Goal: Transaction & Acquisition: Purchase product/service

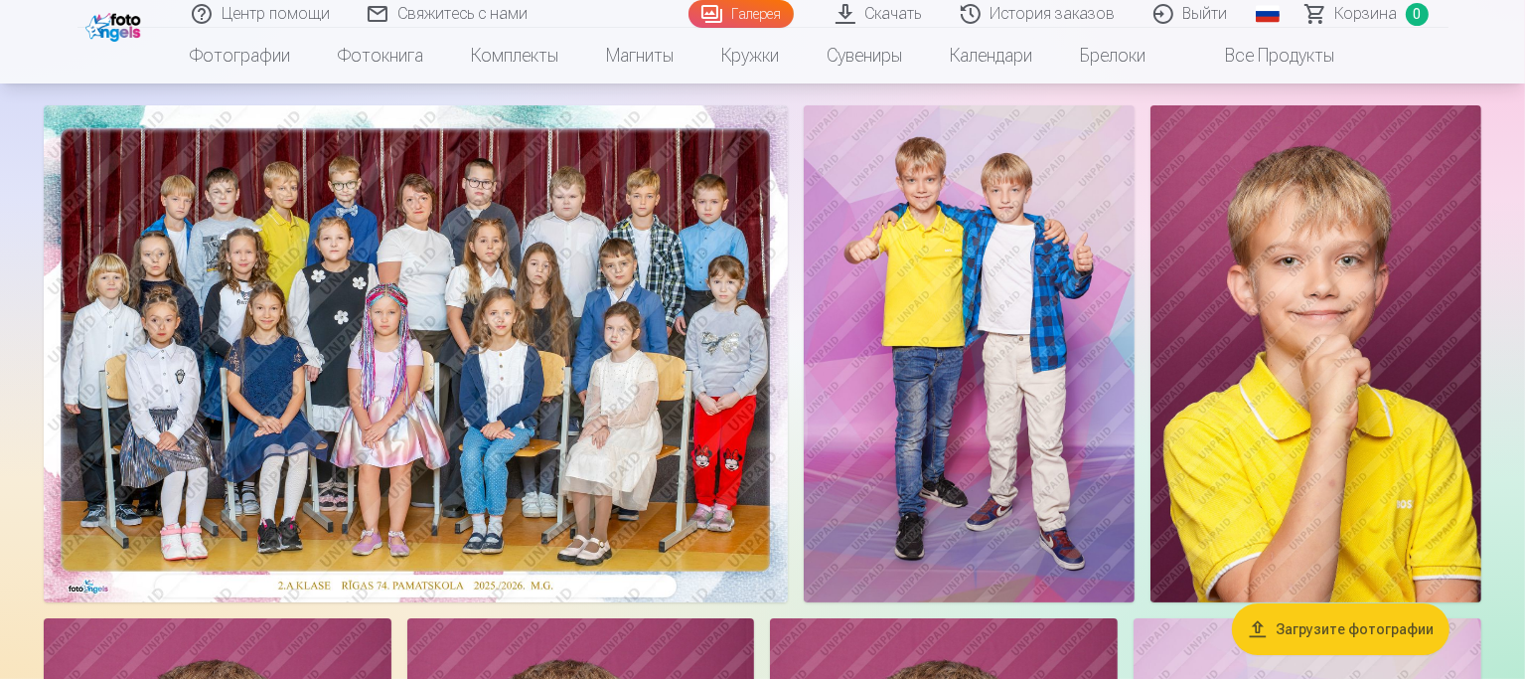
scroll to position [99, 0]
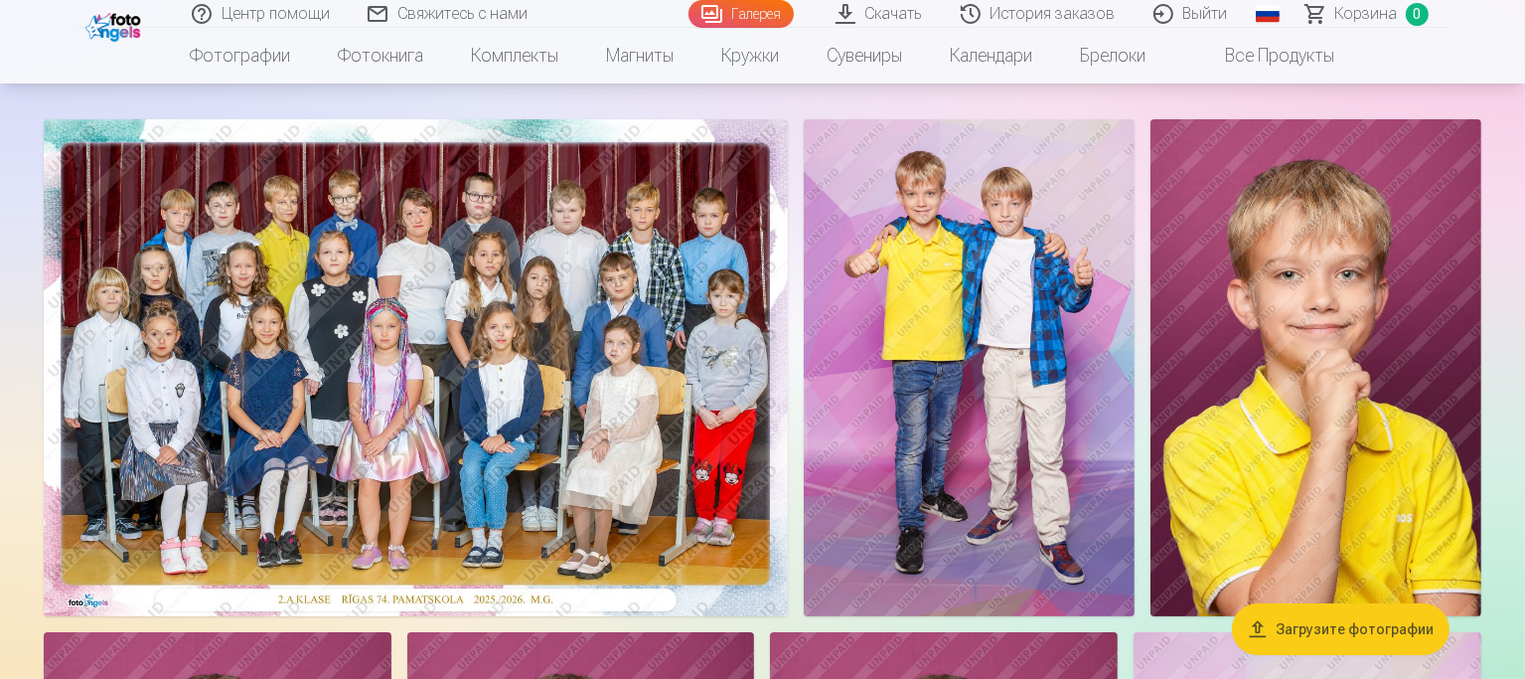
click at [617, 398] on img at bounding box center [416, 367] width 744 height 497
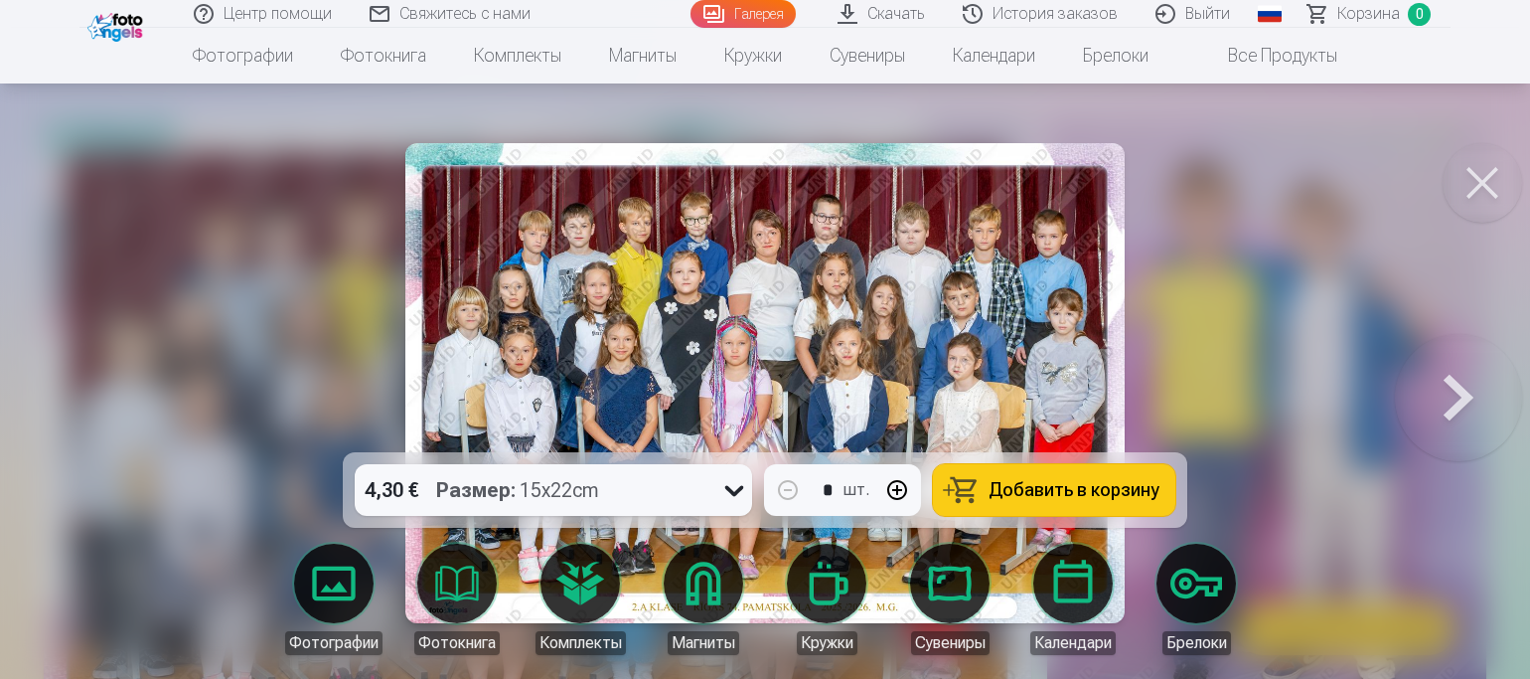
click at [1020, 490] on span "Добавить в корзину" at bounding box center [1073, 490] width 171 height 18
click at [1486, 193] on button at bounding box center [1481, 182] width 79 height 79
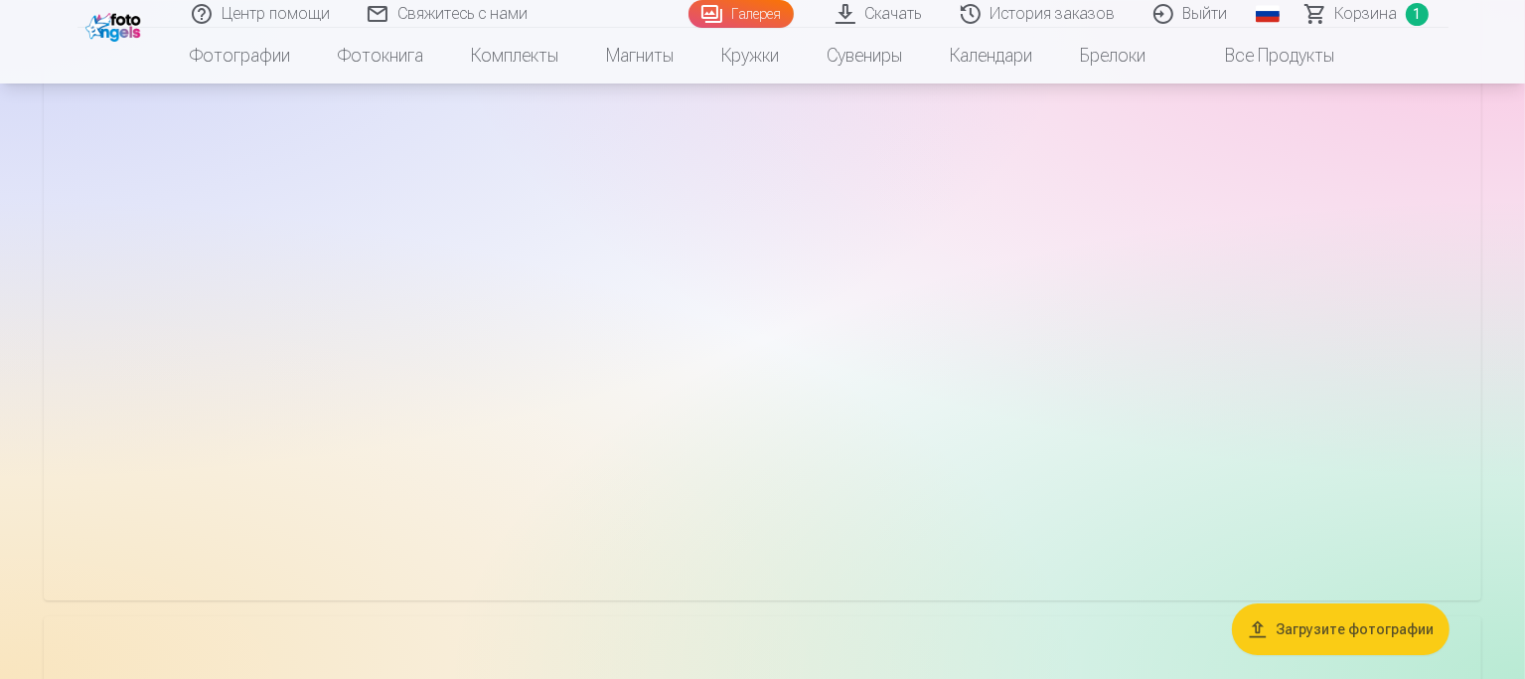
scroll to position [6159, 0]
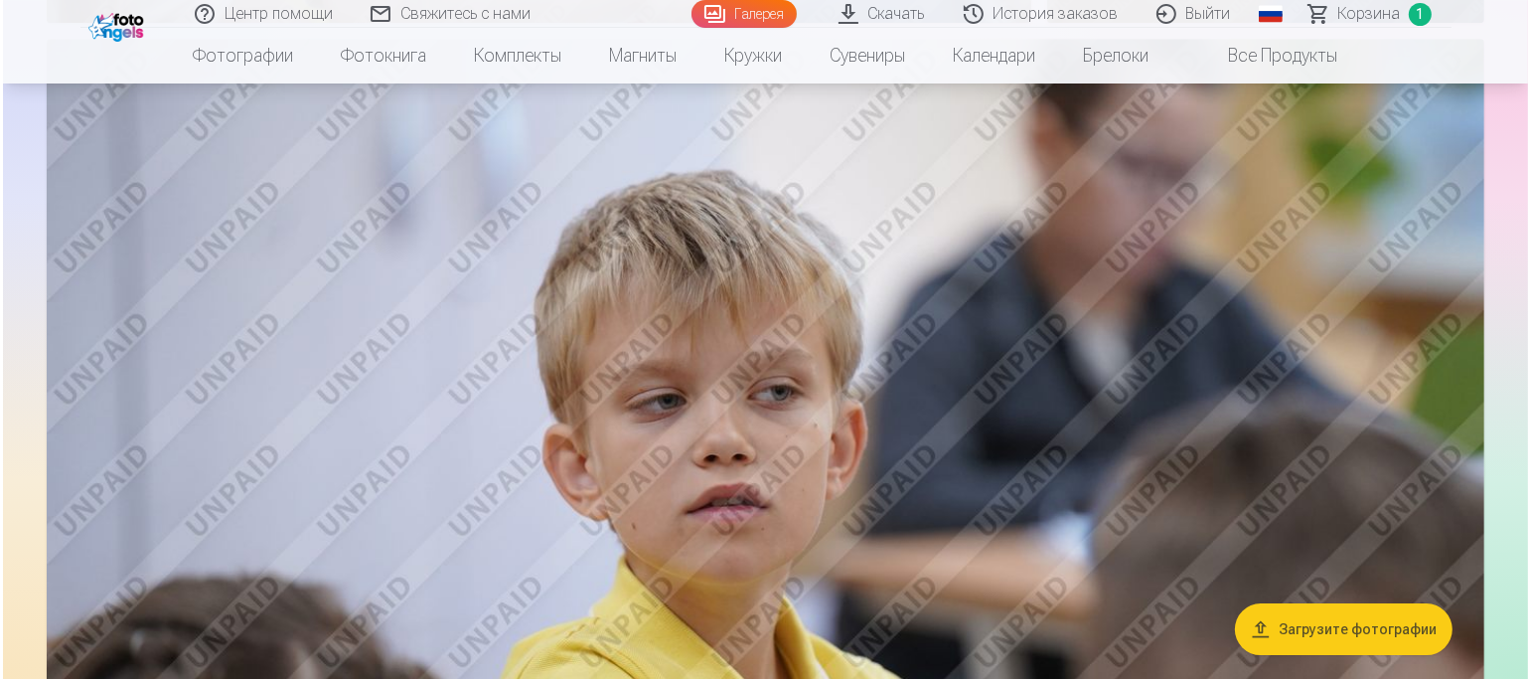
scroll to position [6176, 0]
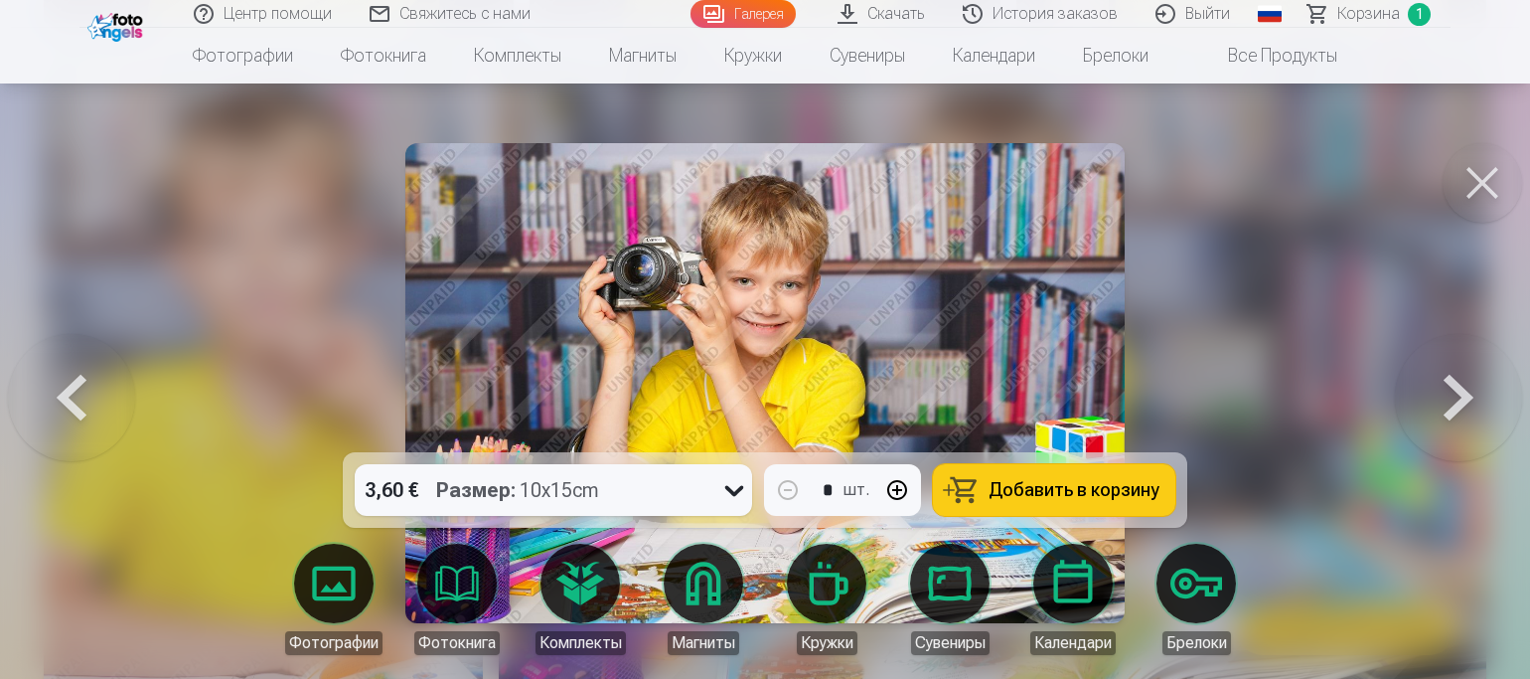
click at [1121, 487] on span "Добавить в корзину" at bounding box center [1073, 490] width 171 height 18
click at [1488, 183] on button at bounding box center [1481, 182] width 79 height 79
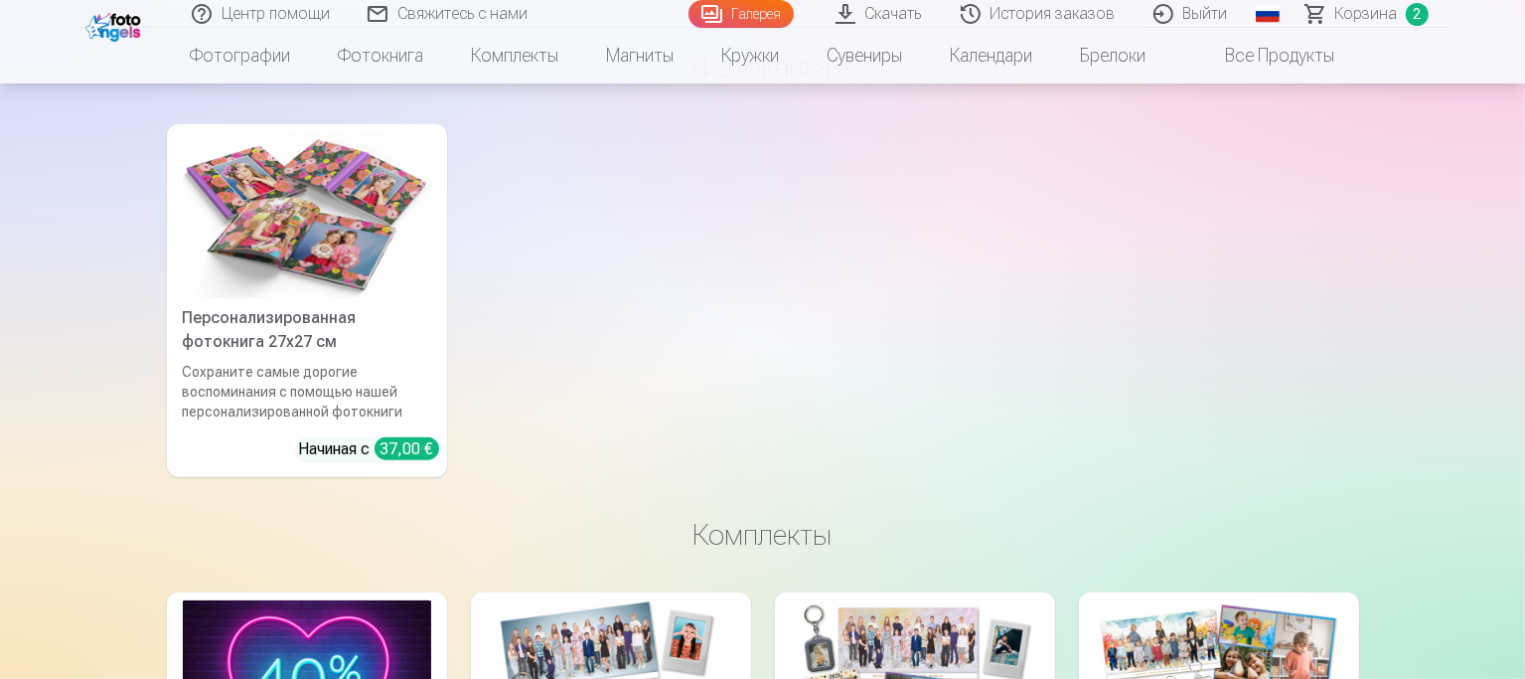
scroll to position [9537, 0]
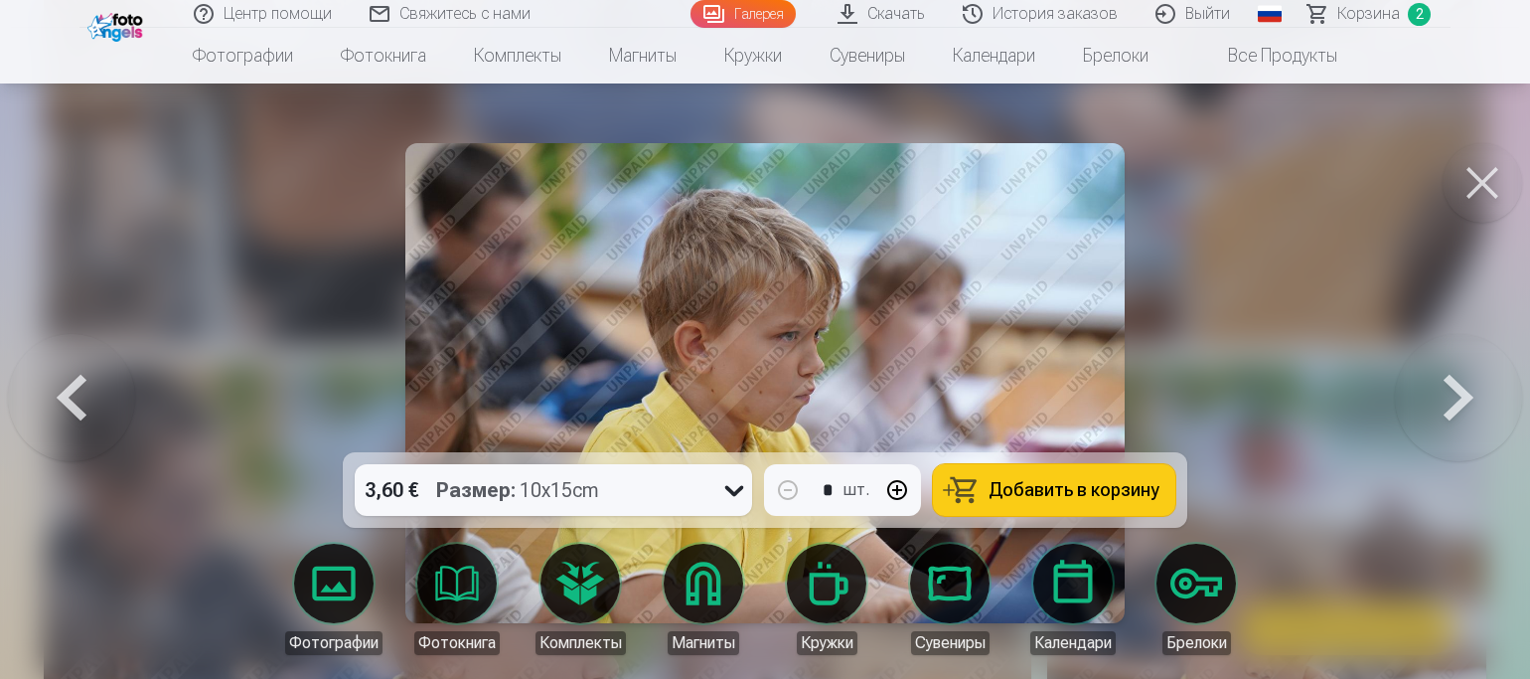
click at [1017, 482] on span "Добавить в корзину" at bounding box center [1073, 490] width 171 height 18
click at [1479, 178] on button at bounding box center [1481, 182] width 79 height 79
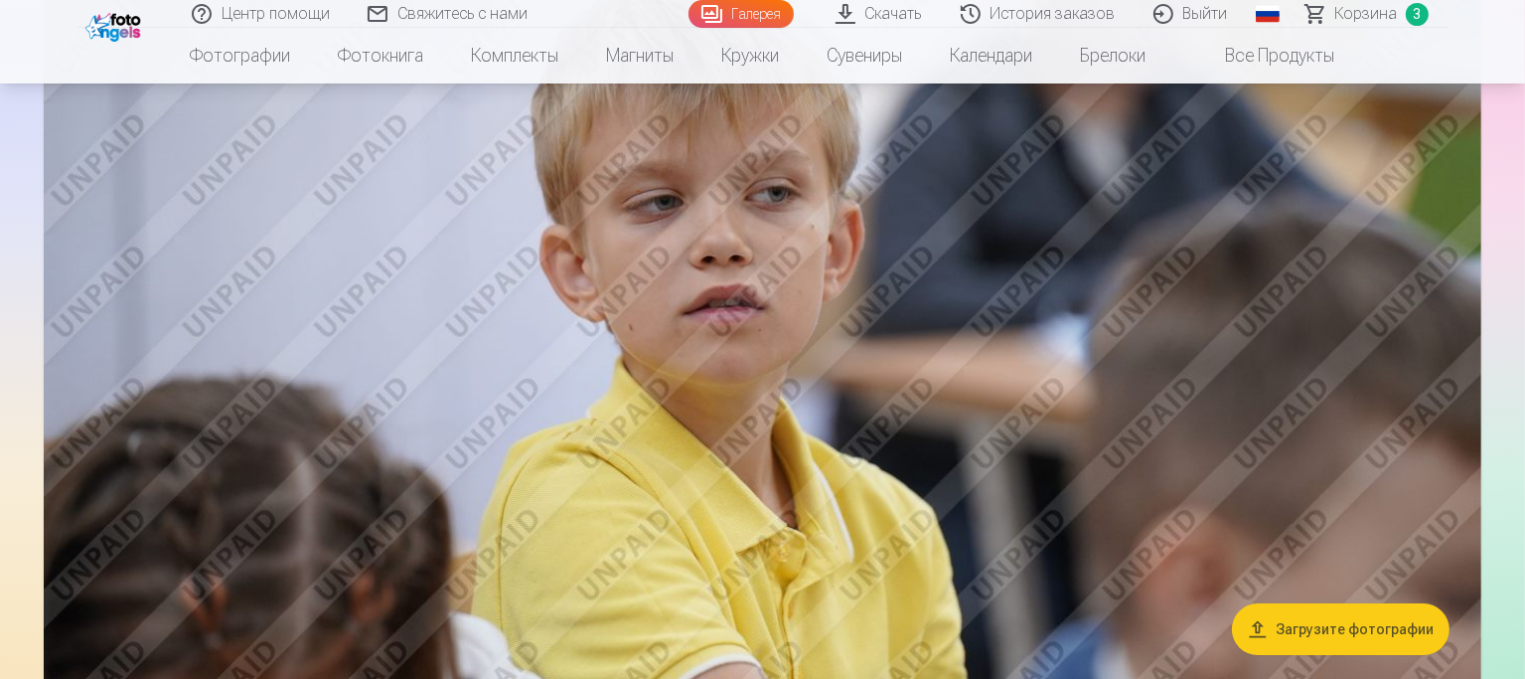
scroll to position [6060, 0]
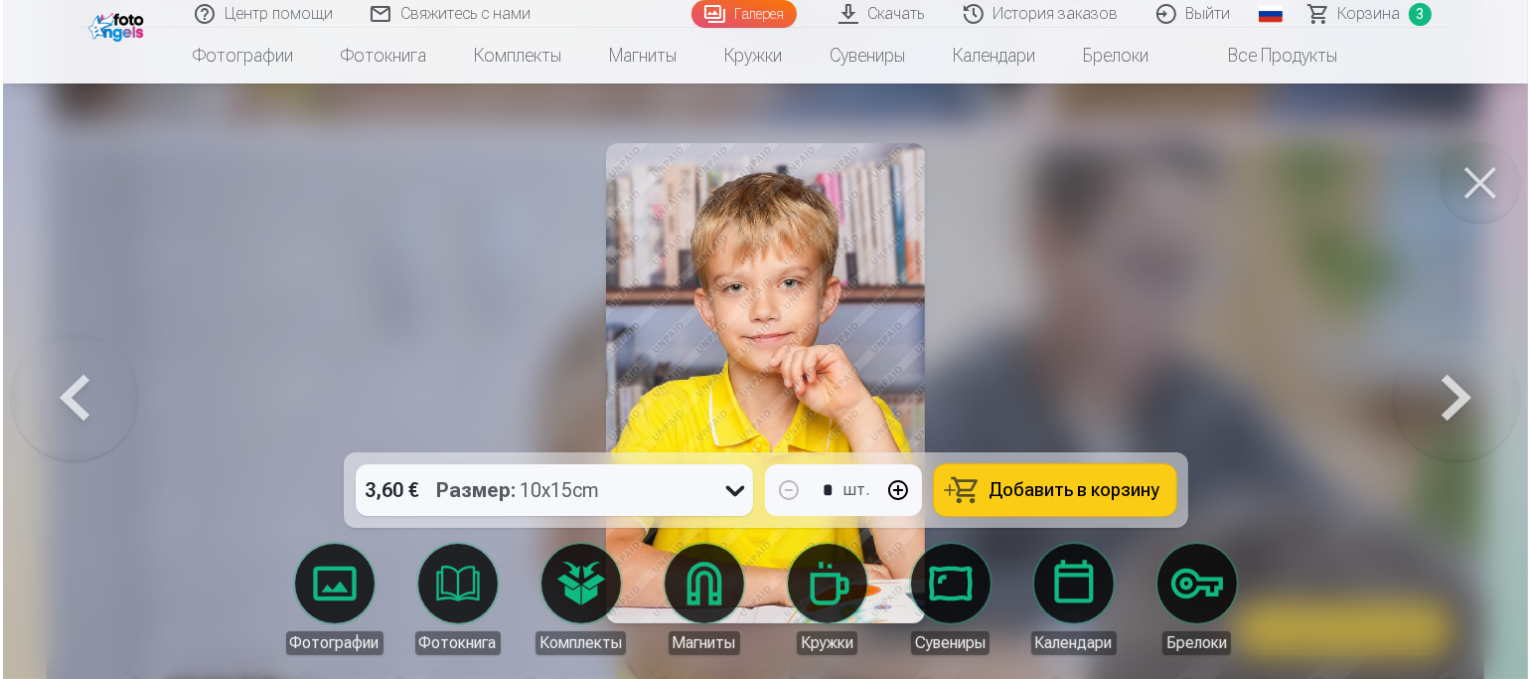
scroll to position [6077, 0]
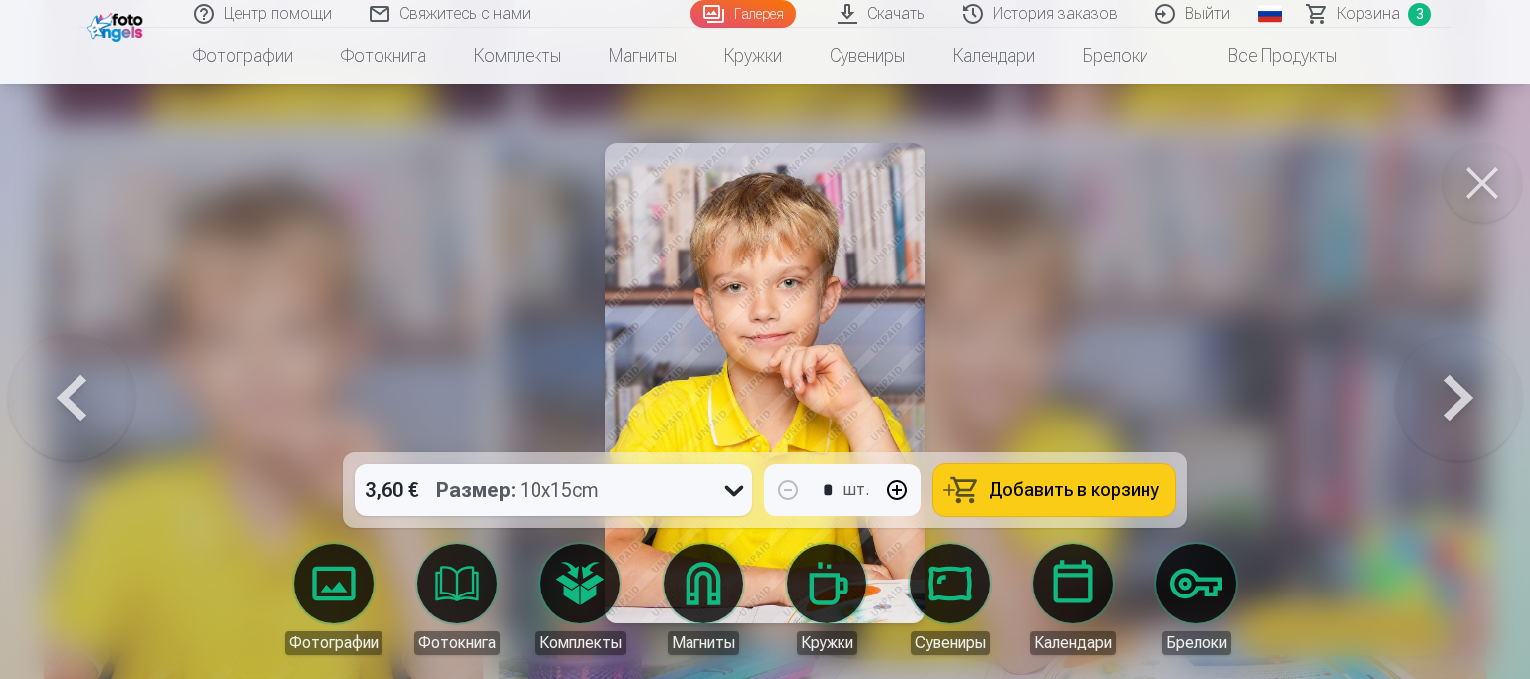
click at [1016, 481] on span "Добавить в корзину" at bounding box center [1073, 490] width 171 height 18
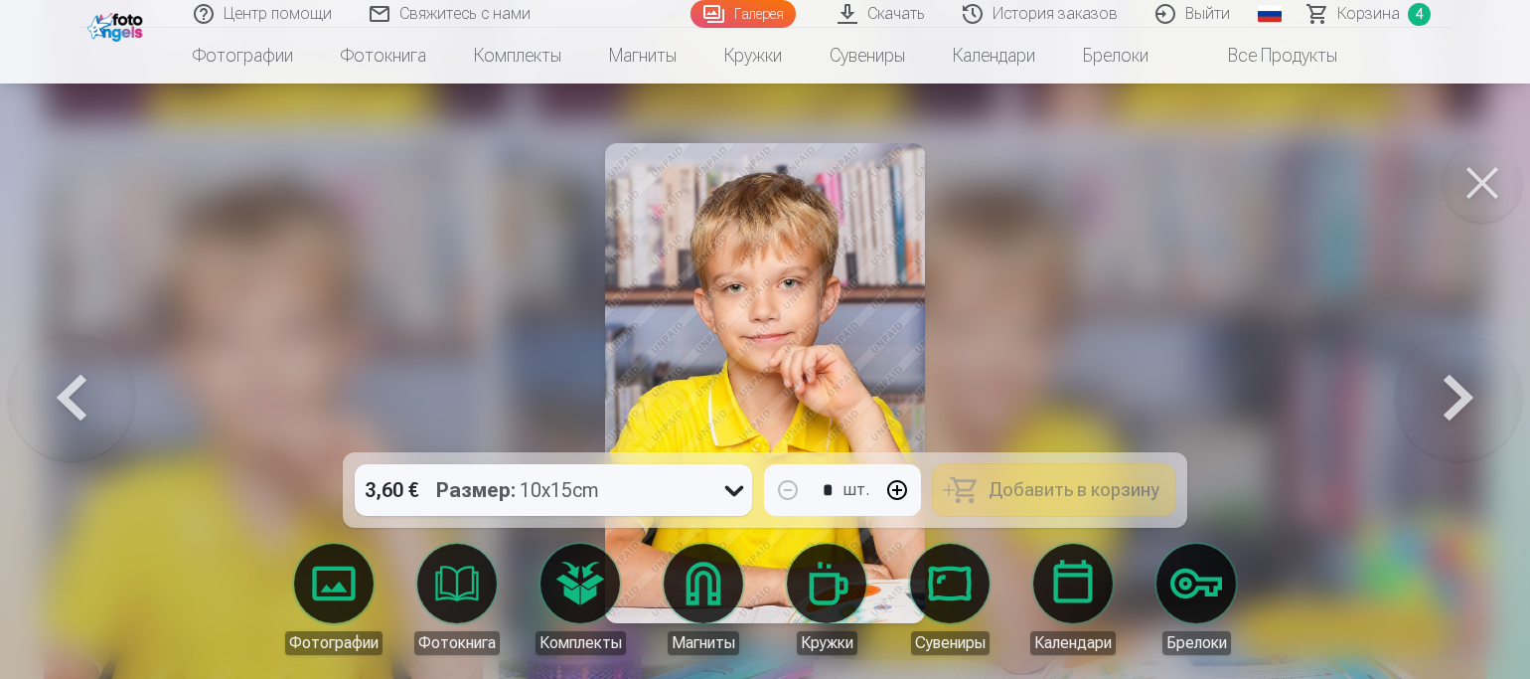
click at [416, 282] on div at bounding box center [765, 339] width 1530 height 679
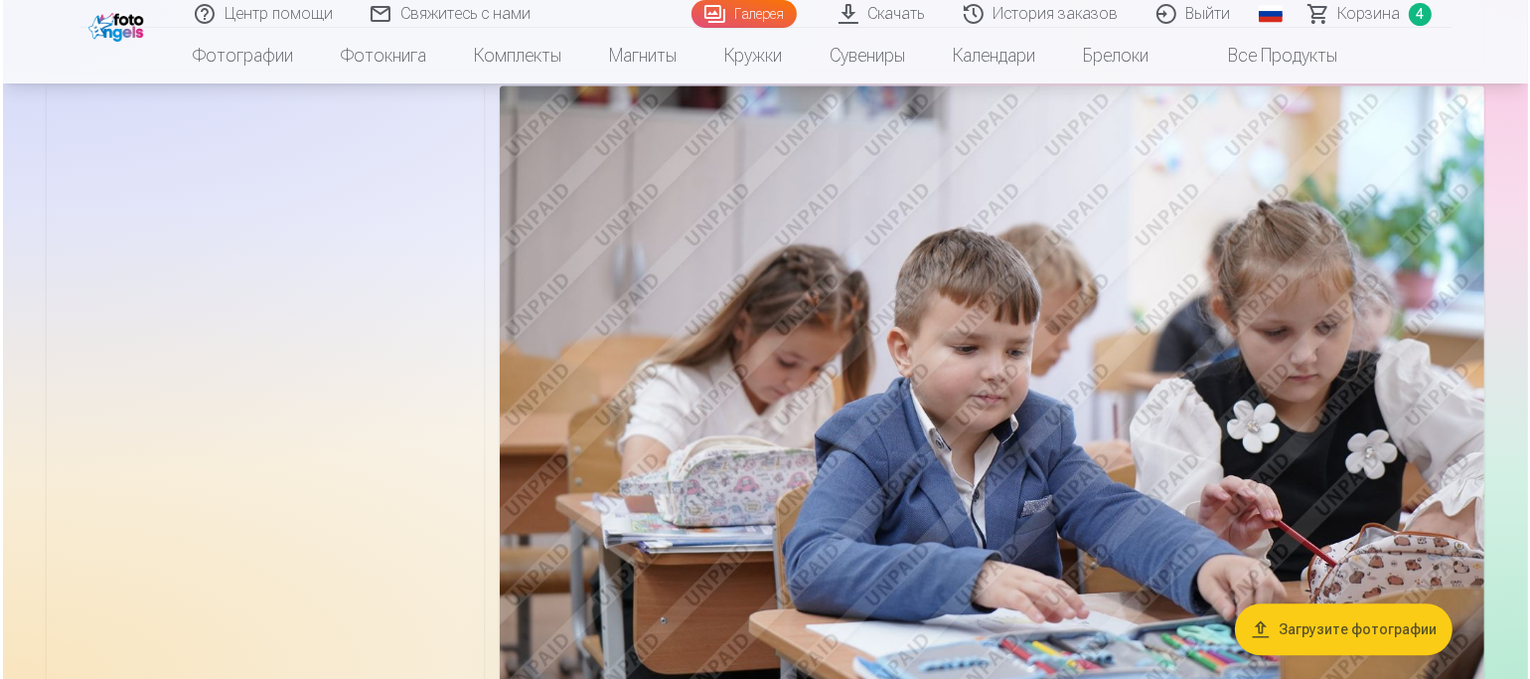
scroll to position [4769, 0]
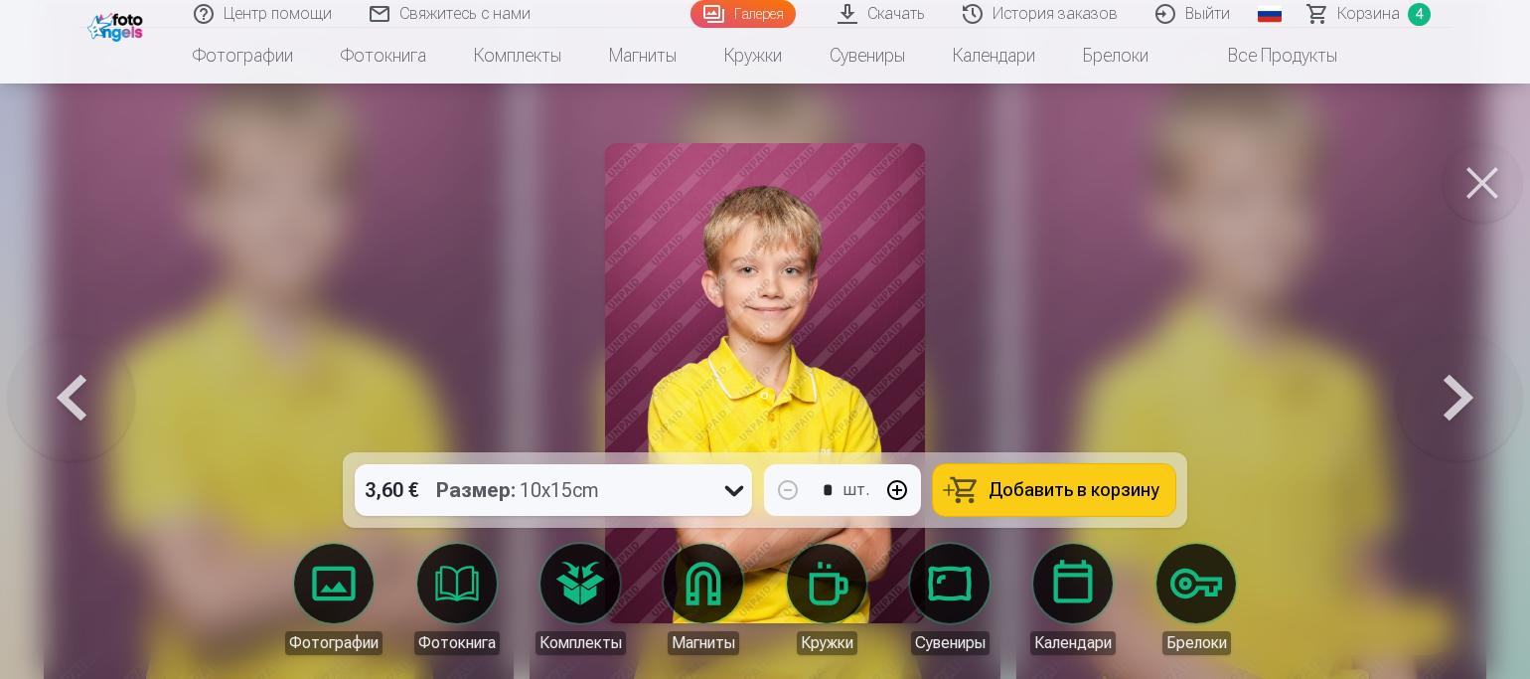
click at [1027, 490] on span "Добавить в корзину" at bounding box center [1073, 490] width 171 height 18
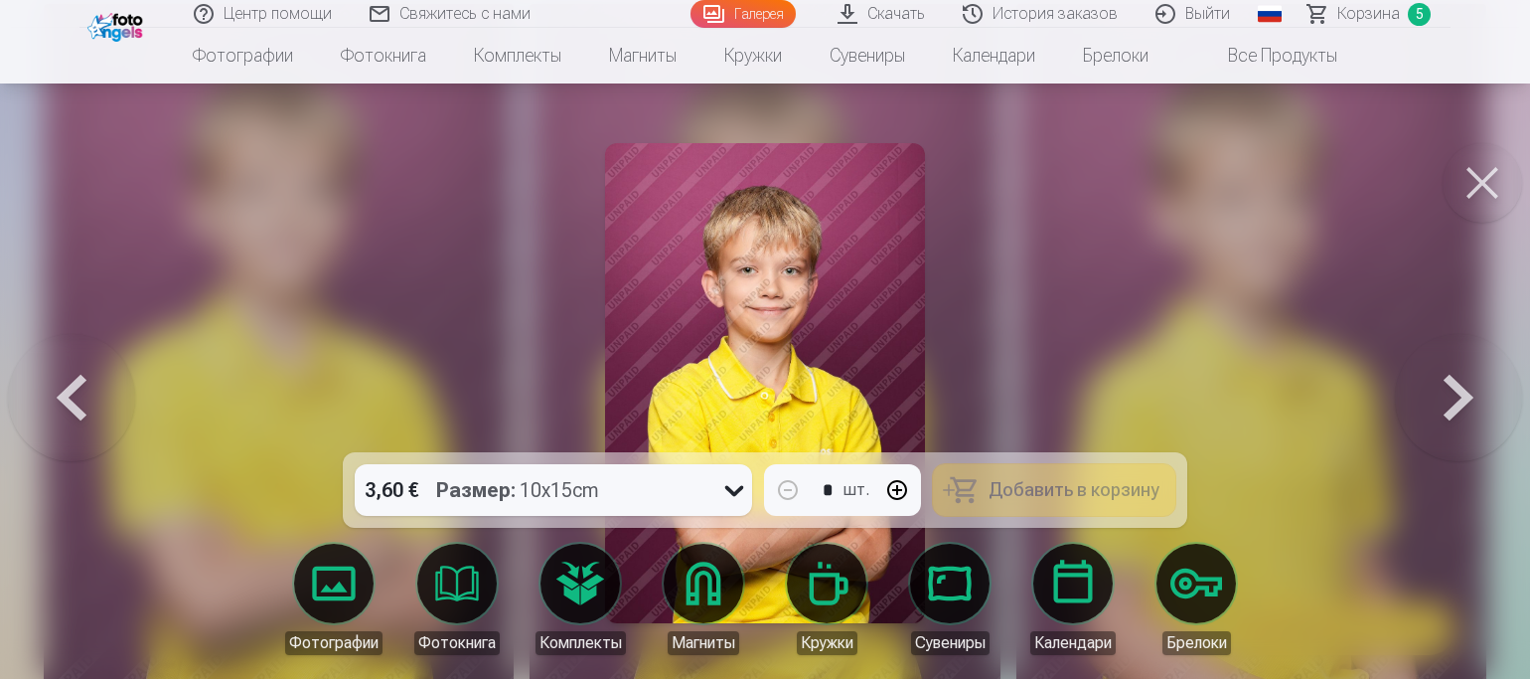
click at [1025, 259] on div at bounding box center [765, 339] width 1530 height 679
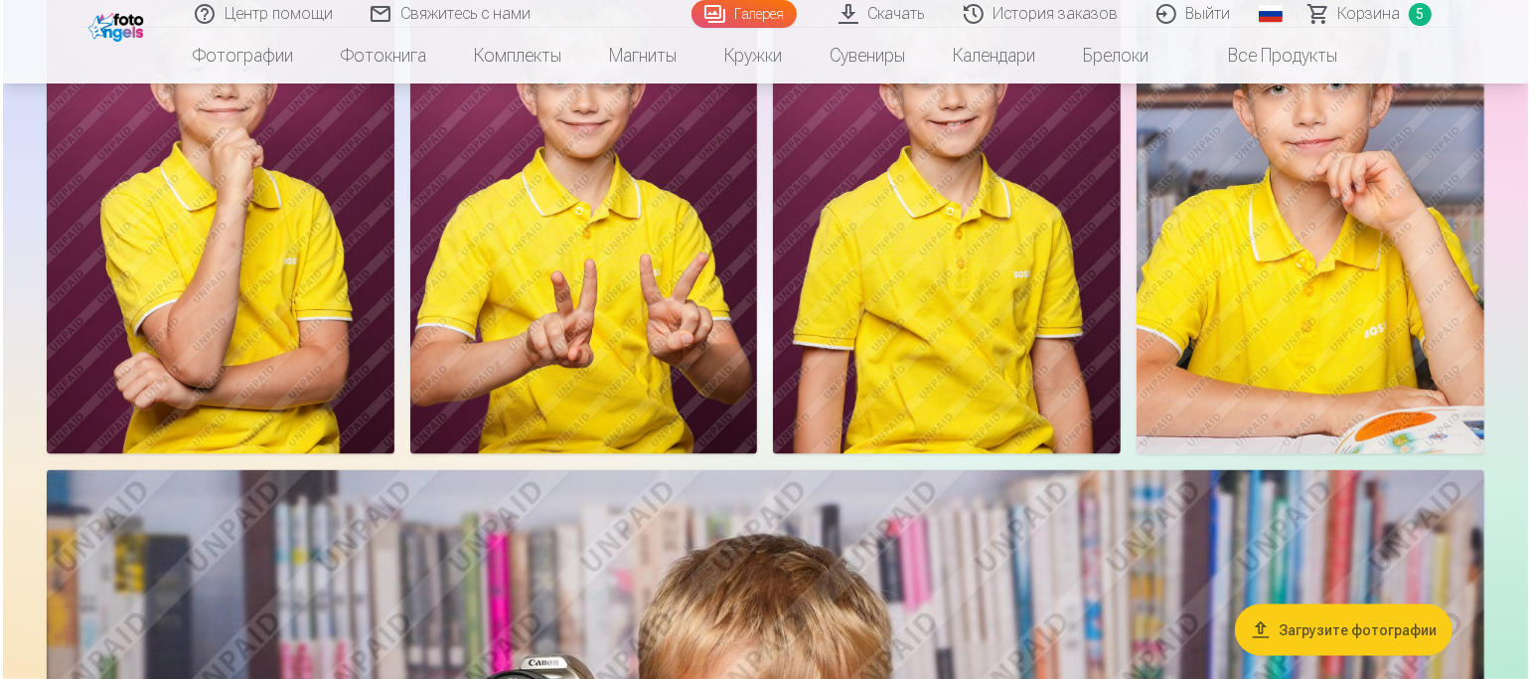
scroll to position [3362, 0]
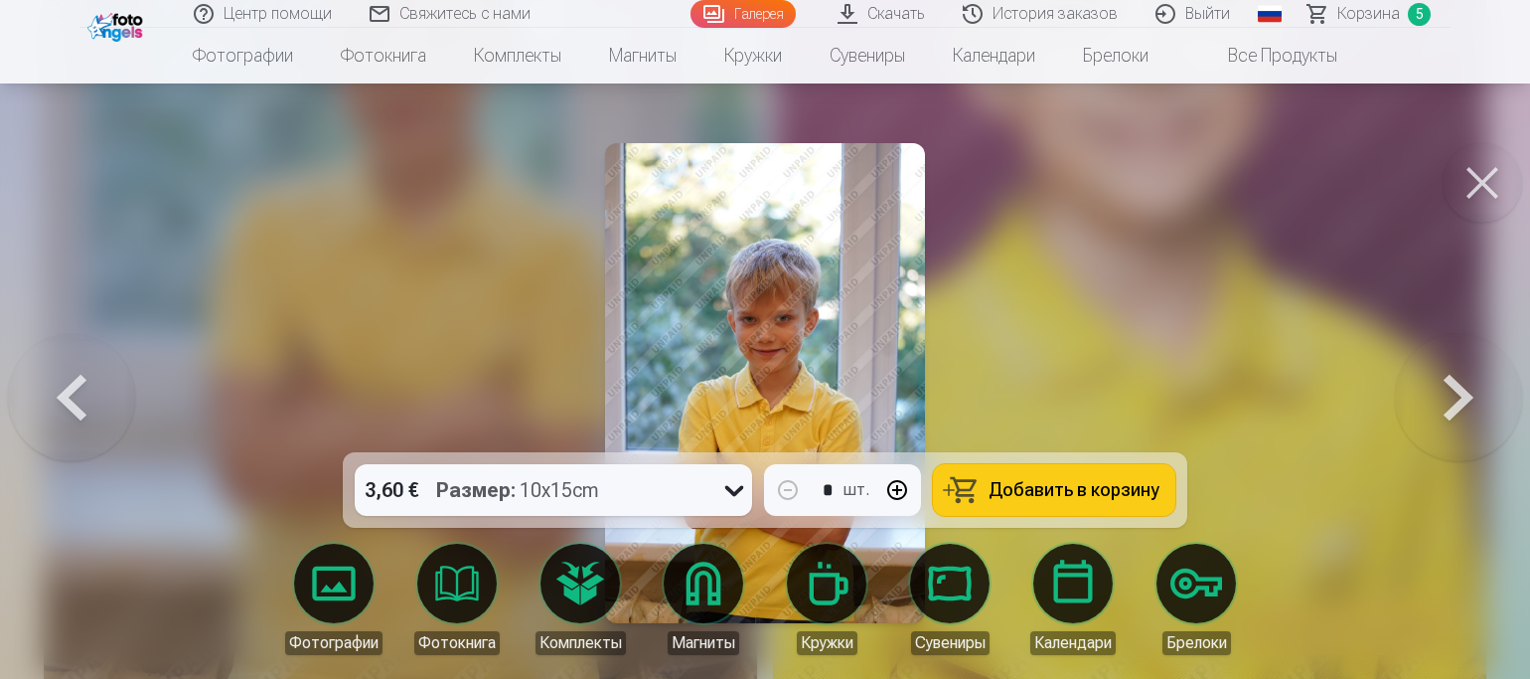
click at [1467, 180] on button at bounding box center [1481, 182] width 79 height 79
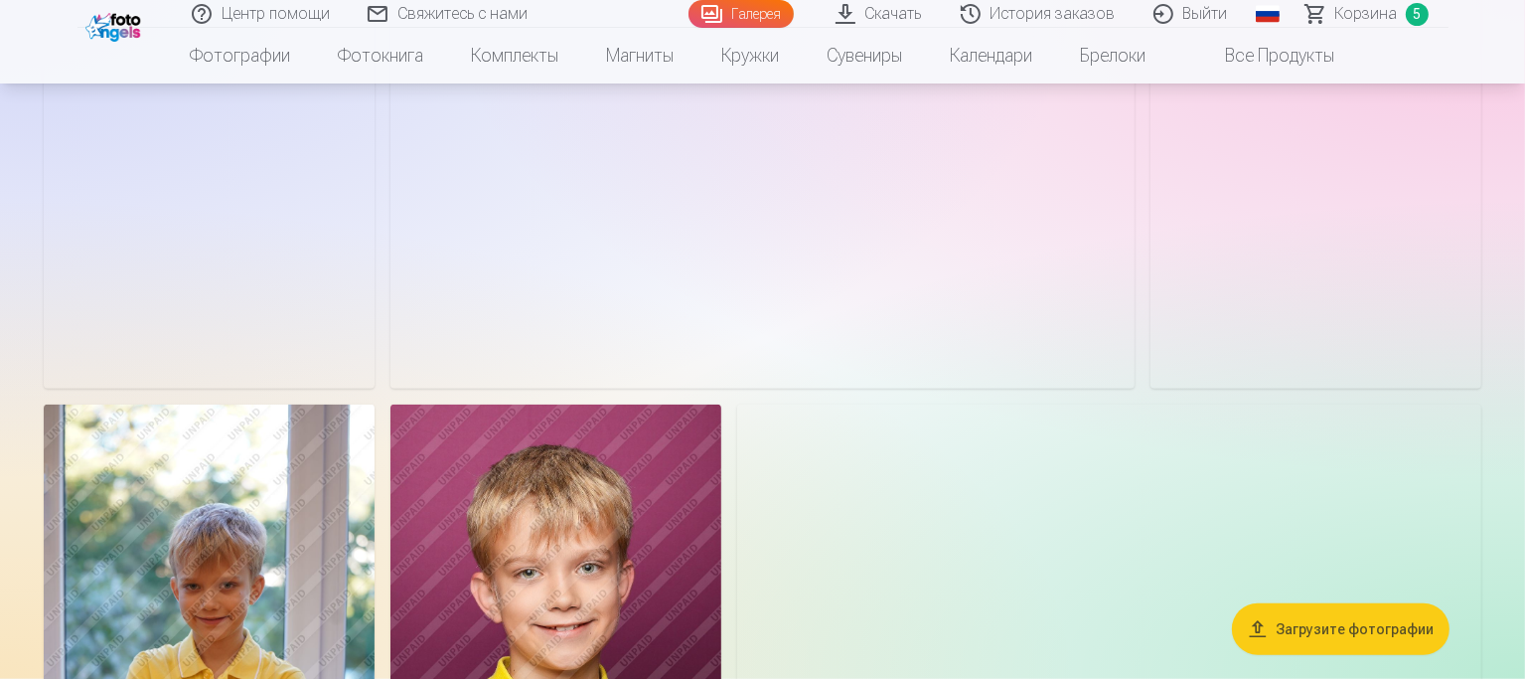
scroll to position [1665, 0]
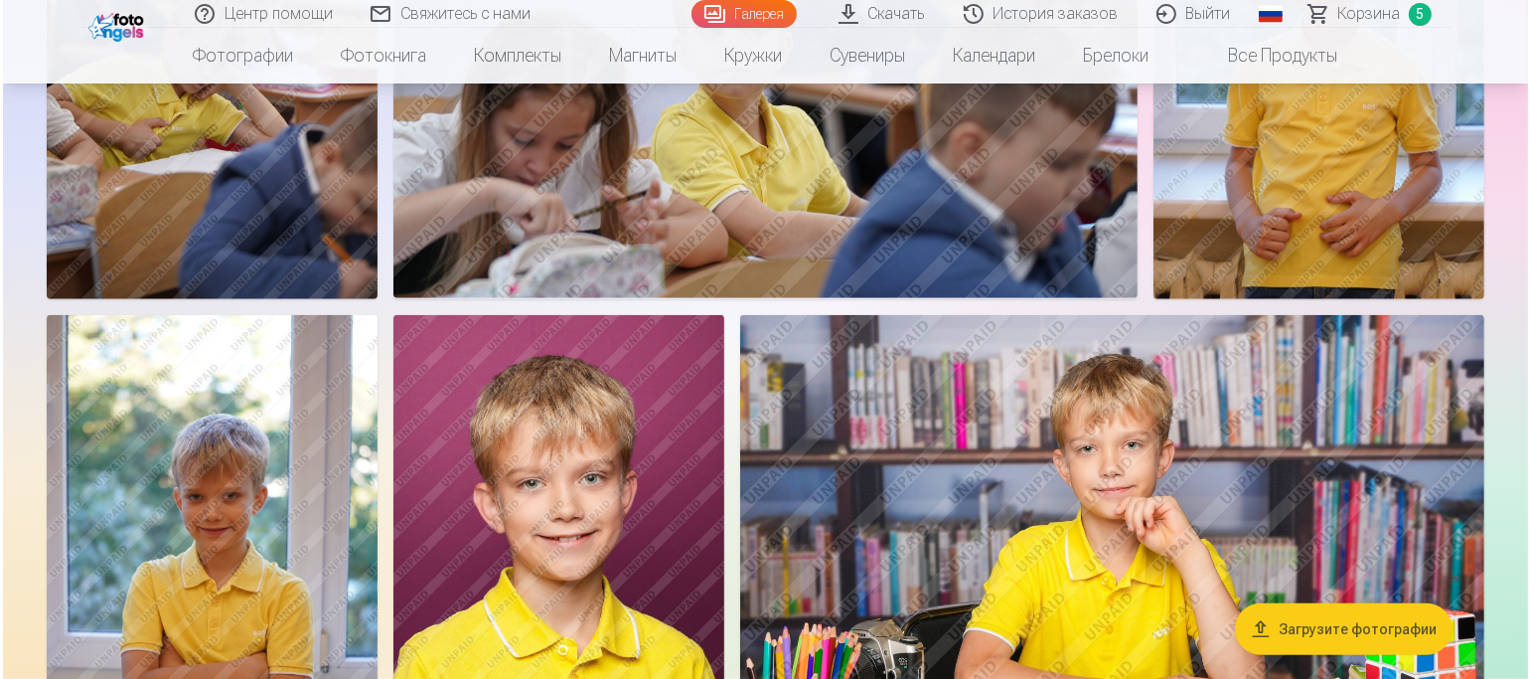
scroll to position [1467, 0]
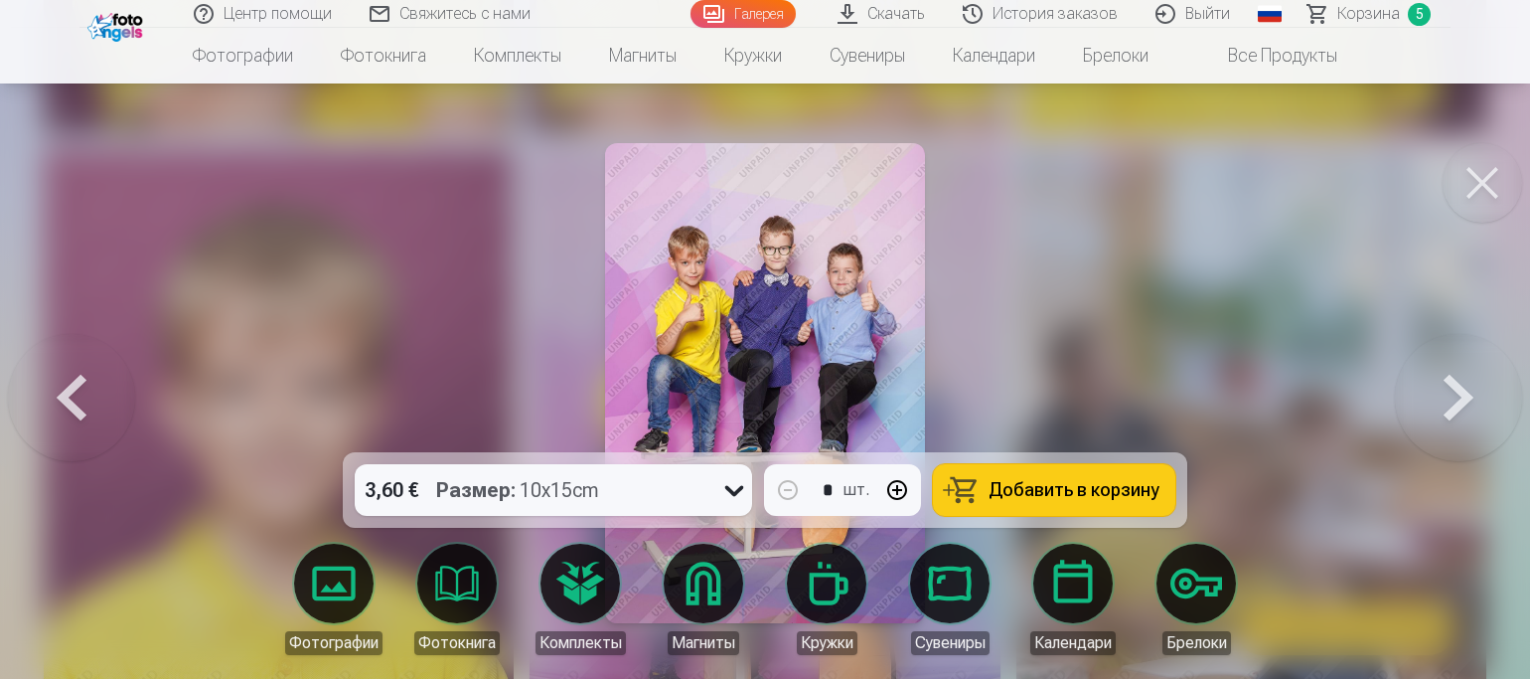
click at [1043, 488] on span "Добавить в корзину" at bounding box center [1073, 490] width 171 height 18
drag, startPoint x: 1492, startPoint y: 191, endPoint x: 1391, endPoint y: 237, distance: 111.6
click at [1491, 192] on button at bounding box center [1481, 182] width 79 height 79
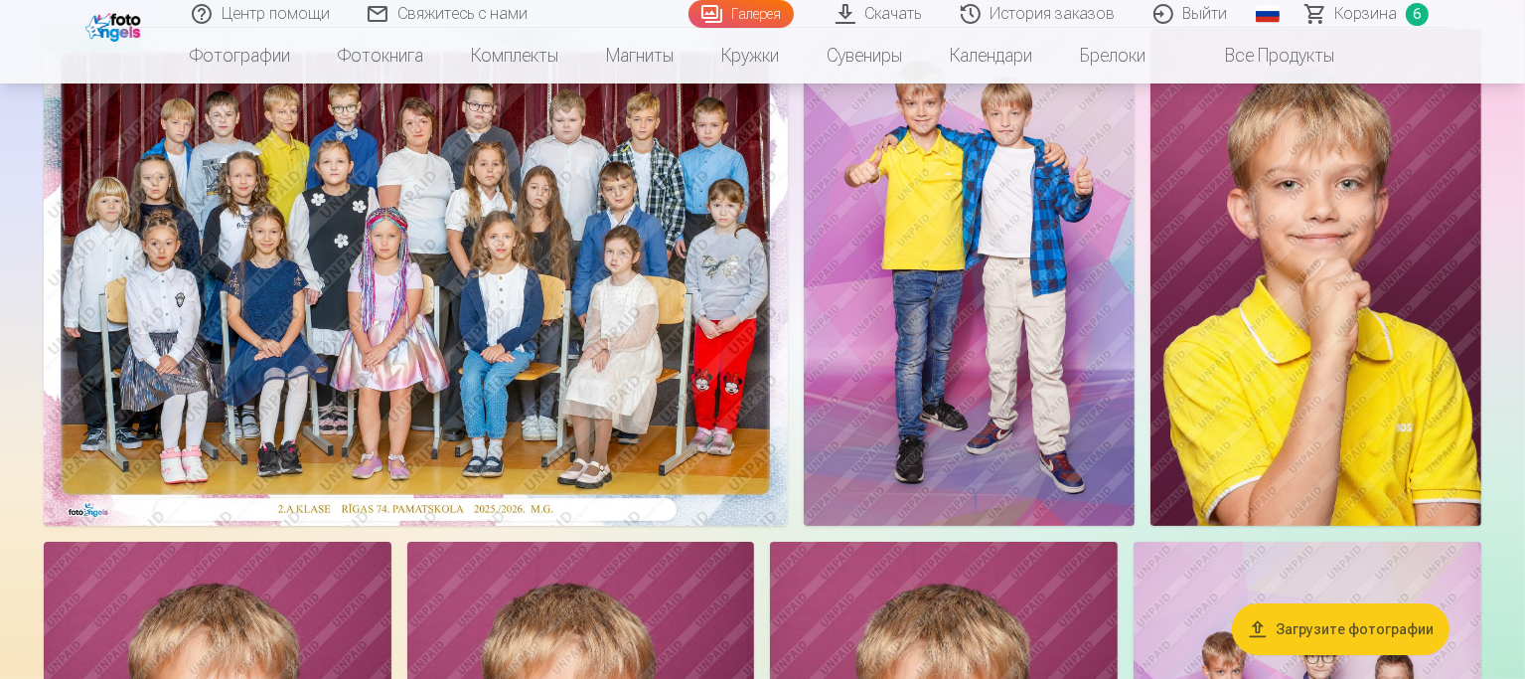
scroll to position [175, 0]
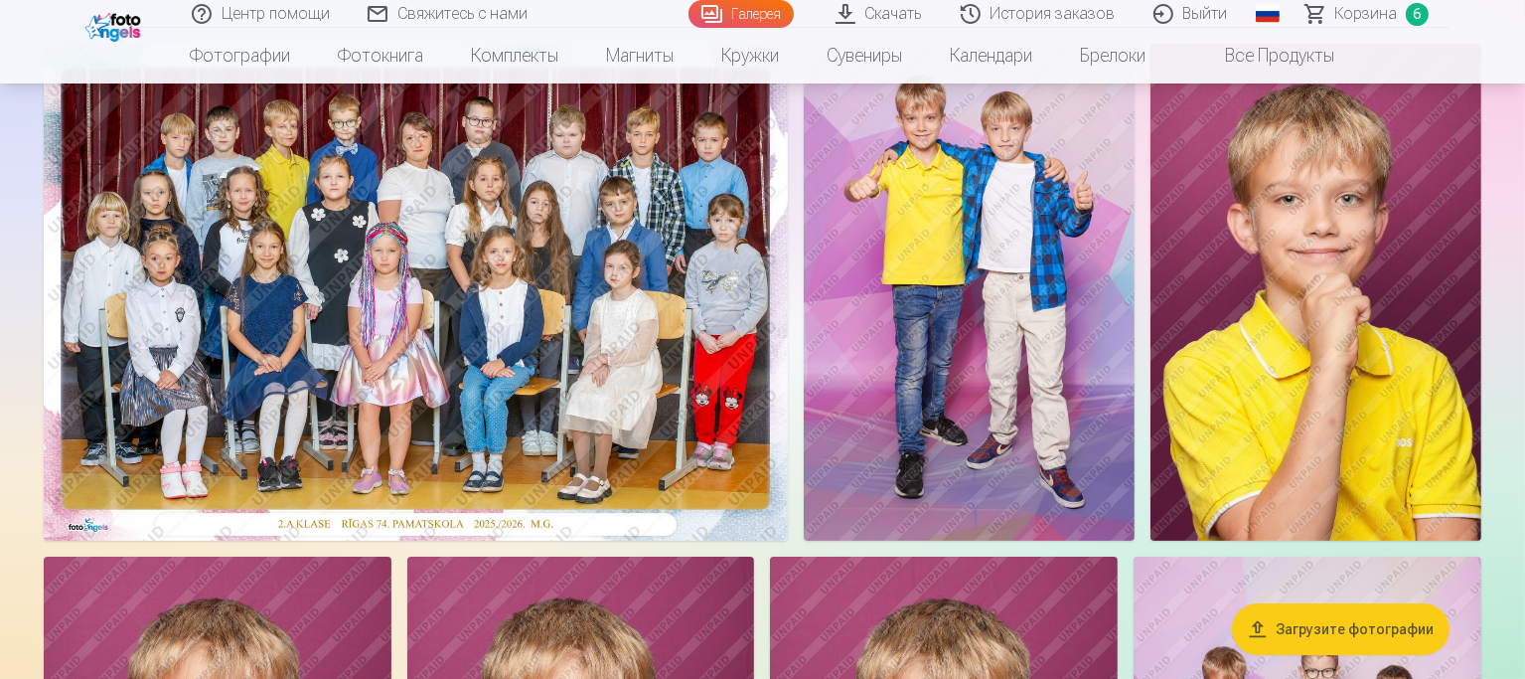
click at [1135, 240] on img at bounding box center [969, 292] width 331 height 497
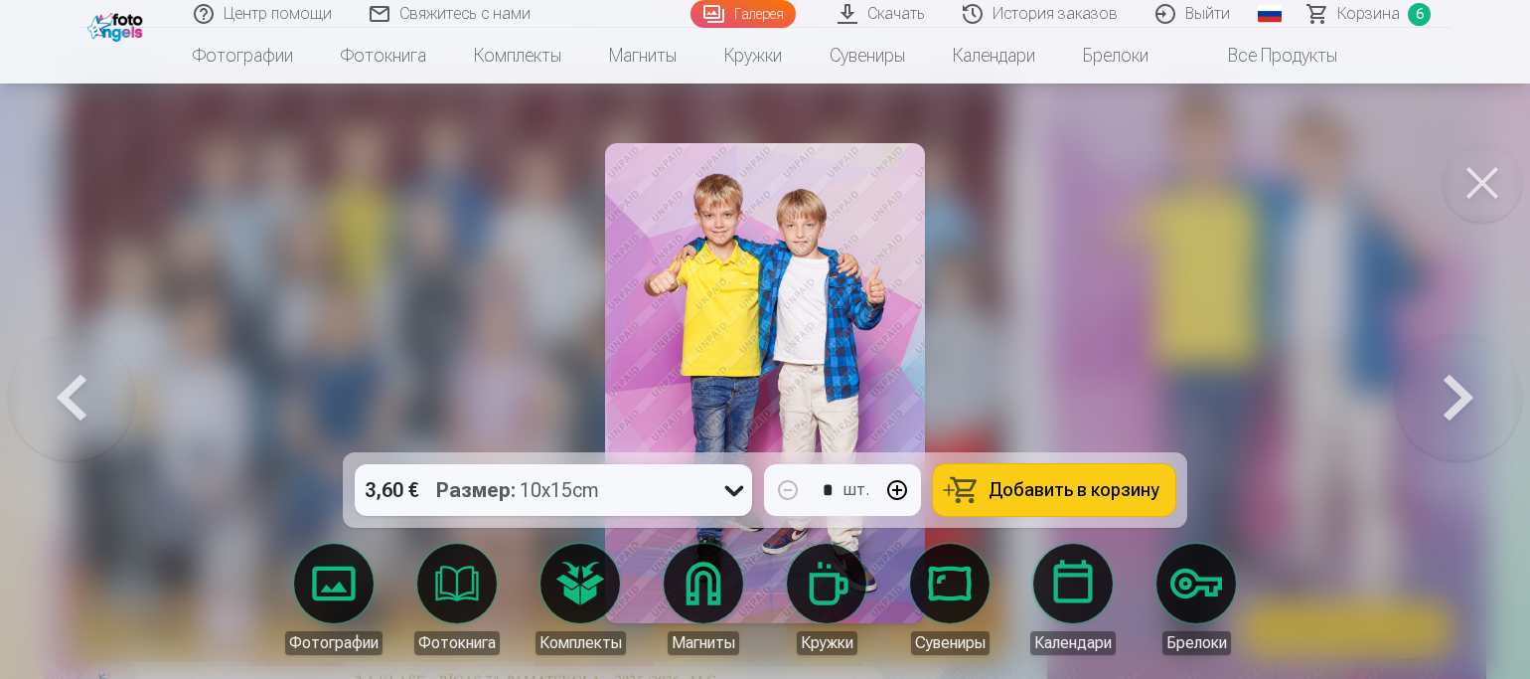
click at [1074, 498] on span "Добавить в корзину" at bounding box center [1073, 490] width 171 height 18
click at [1476, 179] on button at bounding box center [1481, 182] width 79 height 79
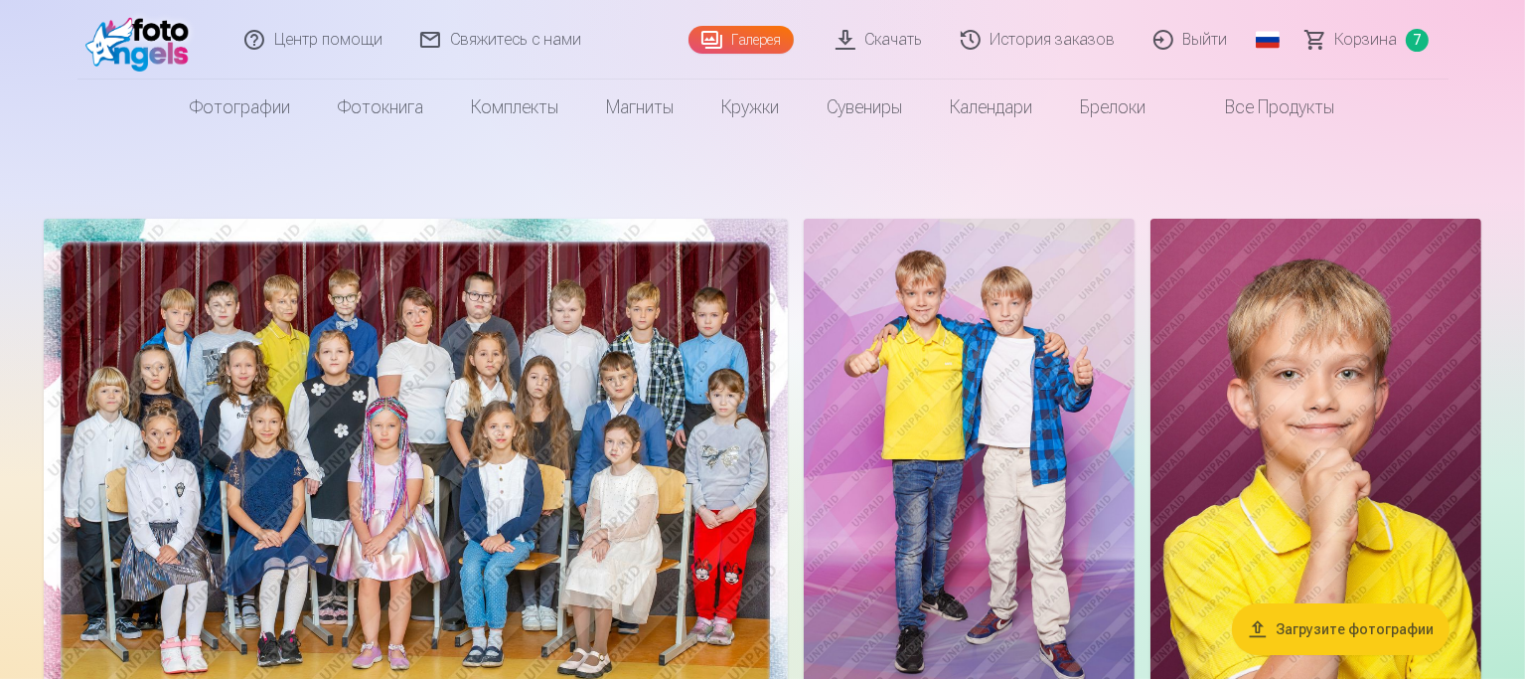
click at [1360, 46] on span "Корзина" at bounding box center [1366, 40] width 63 height 24
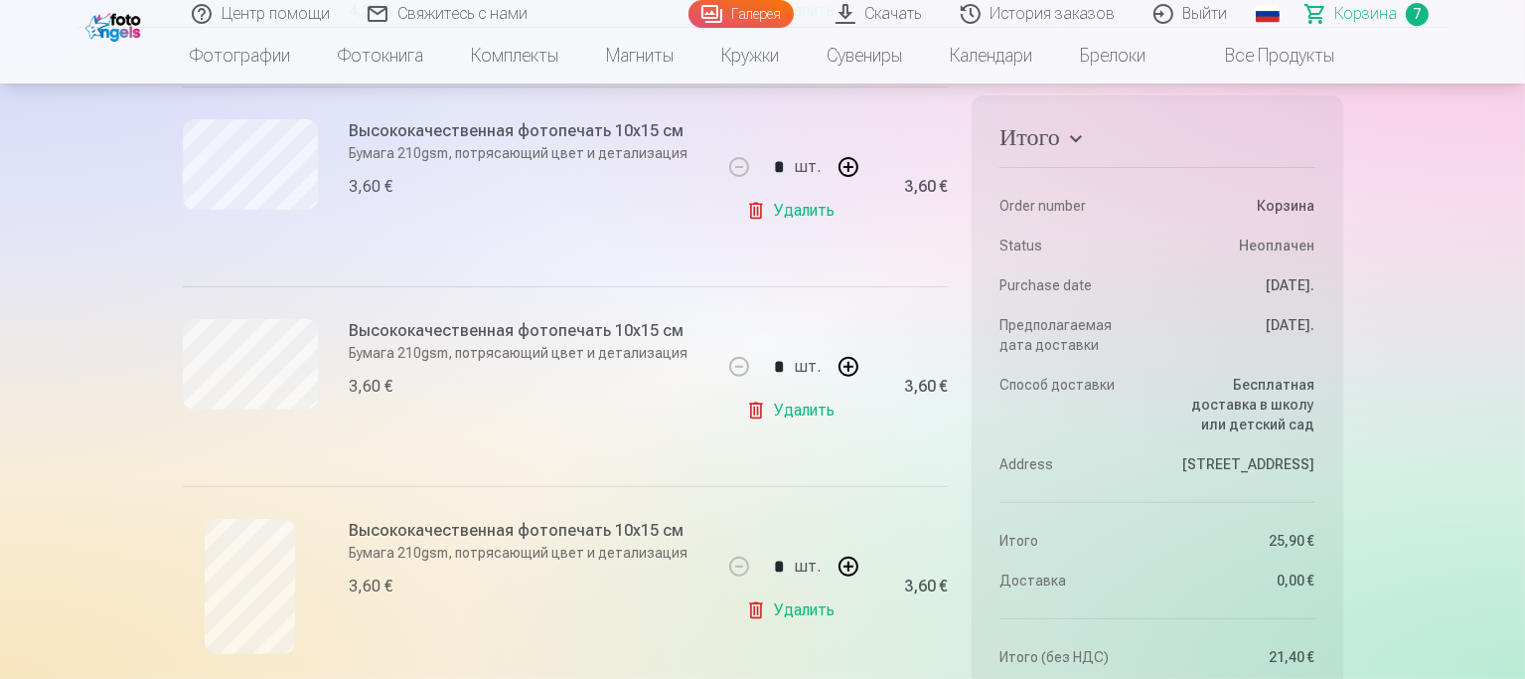
scroll to position [596, 0]
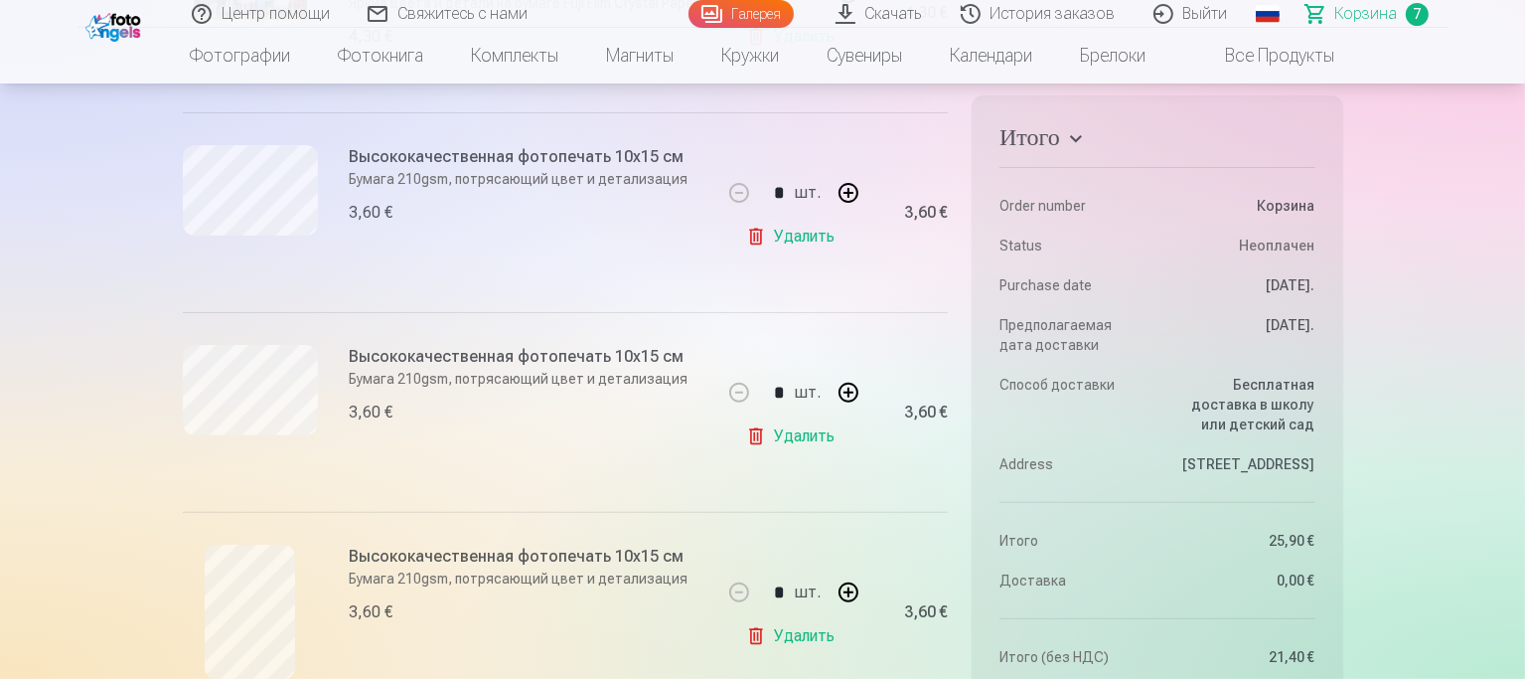
click at [803, 446] on link "Удалить" at bounding box center [794, 436] width 96 height 40
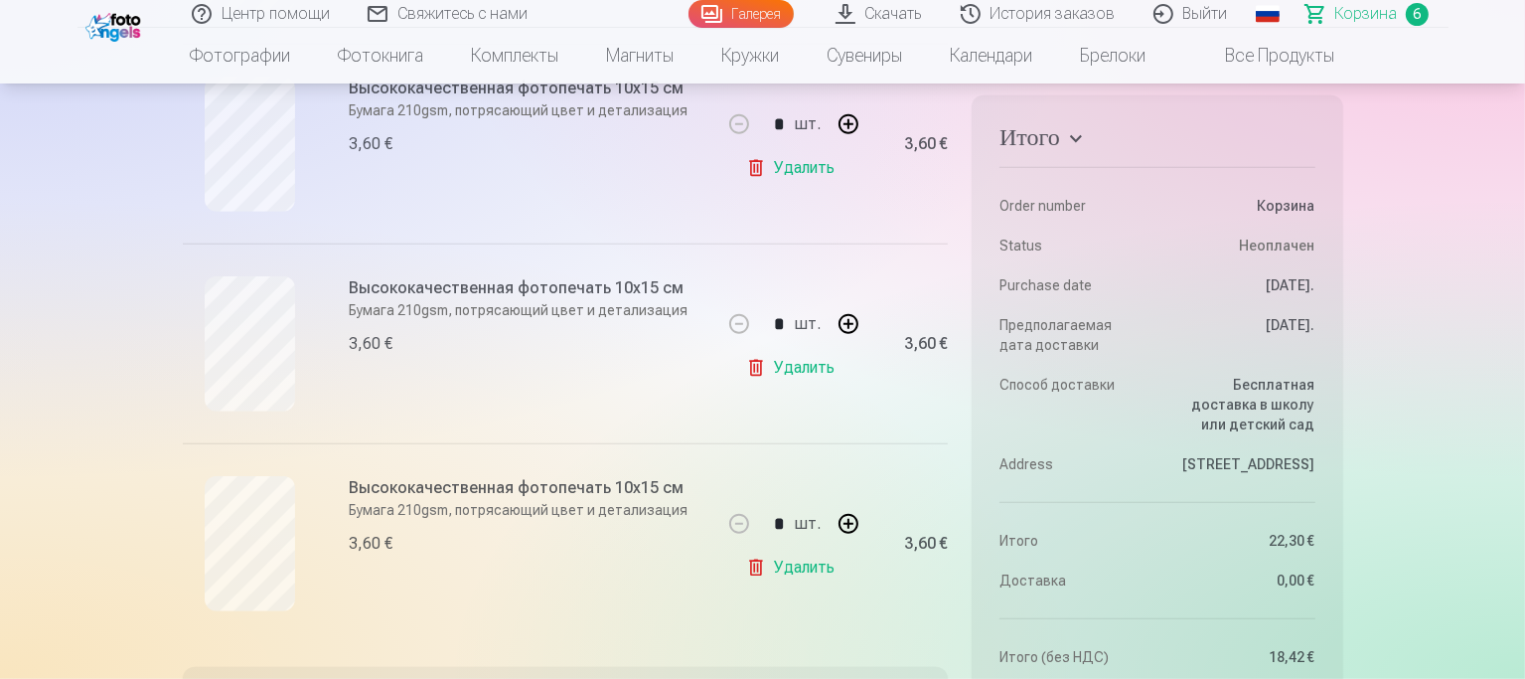
scroll to position [1093, 0]
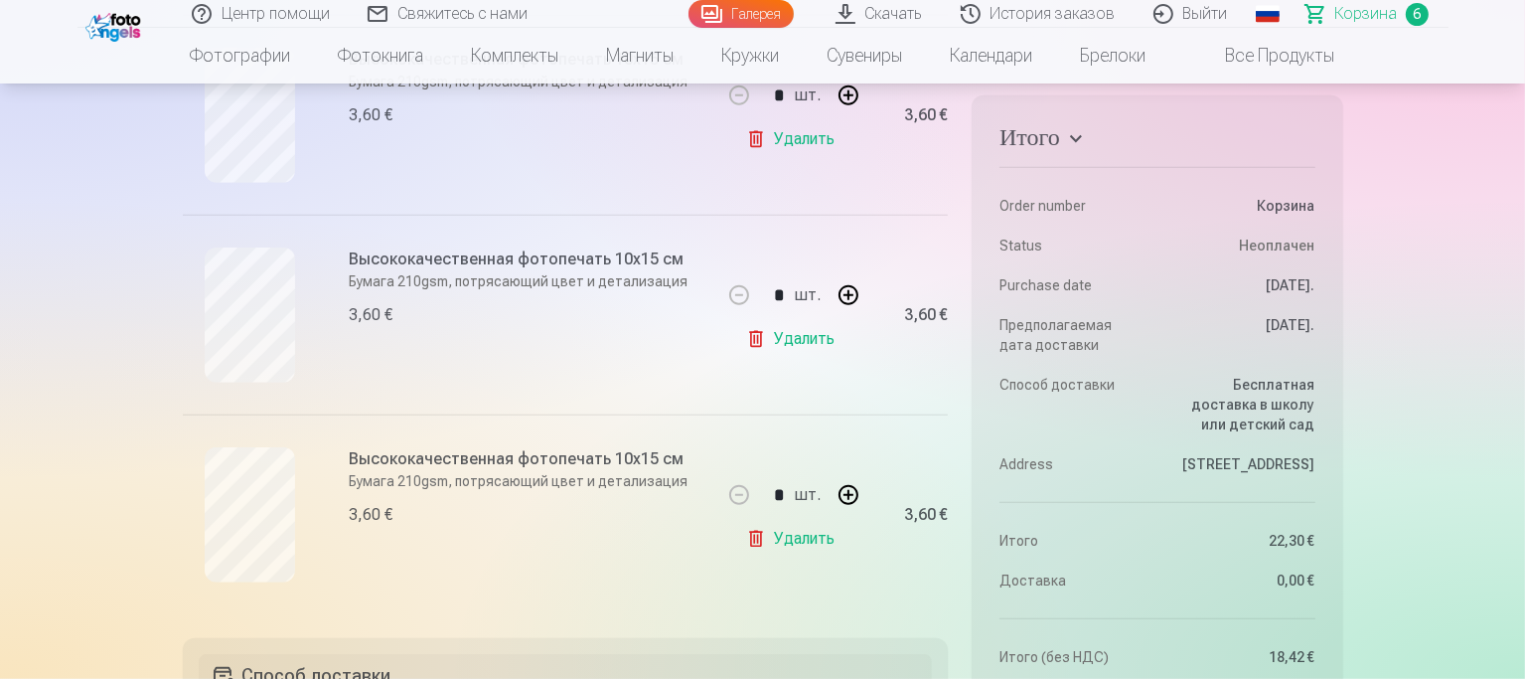
click at [797, 545] on link "Удалить" at bounding box center [794, 539] width 96 height 40
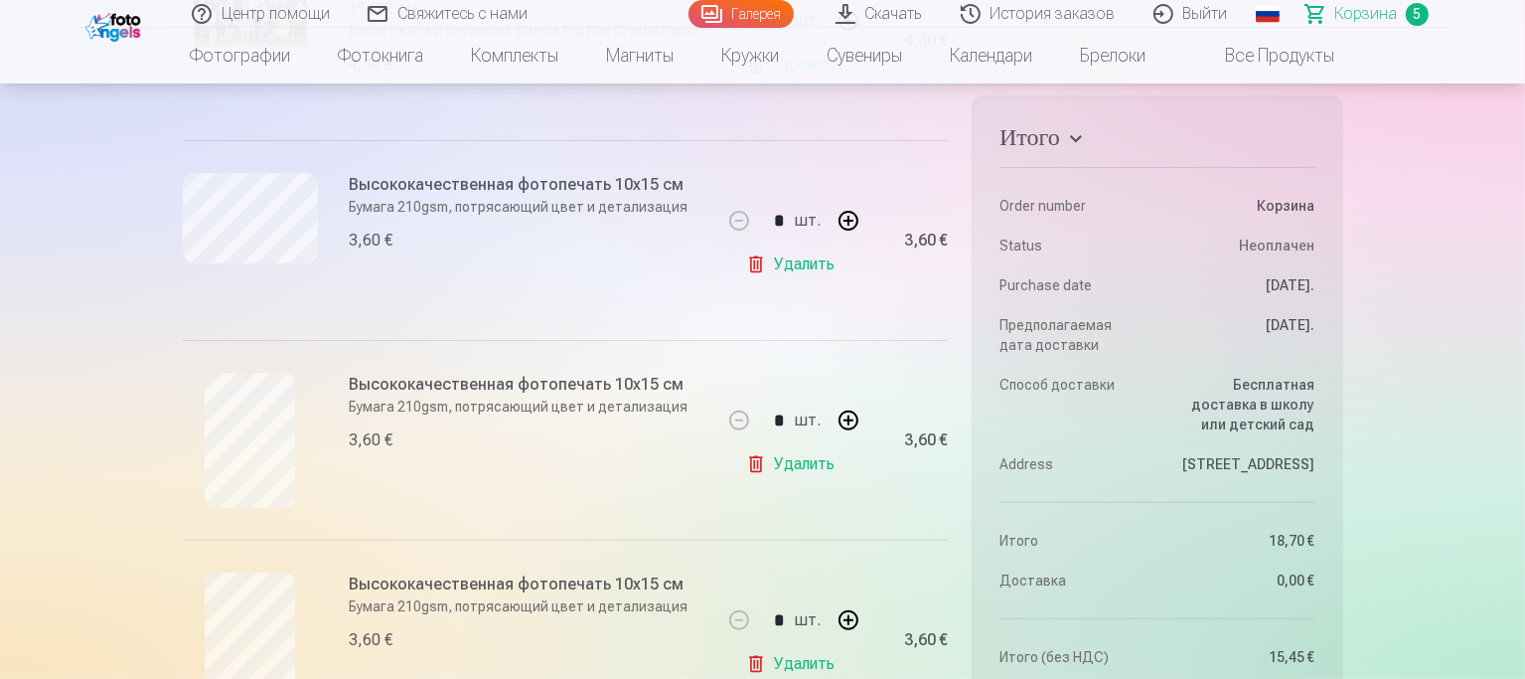
scroll to position [795, 0]
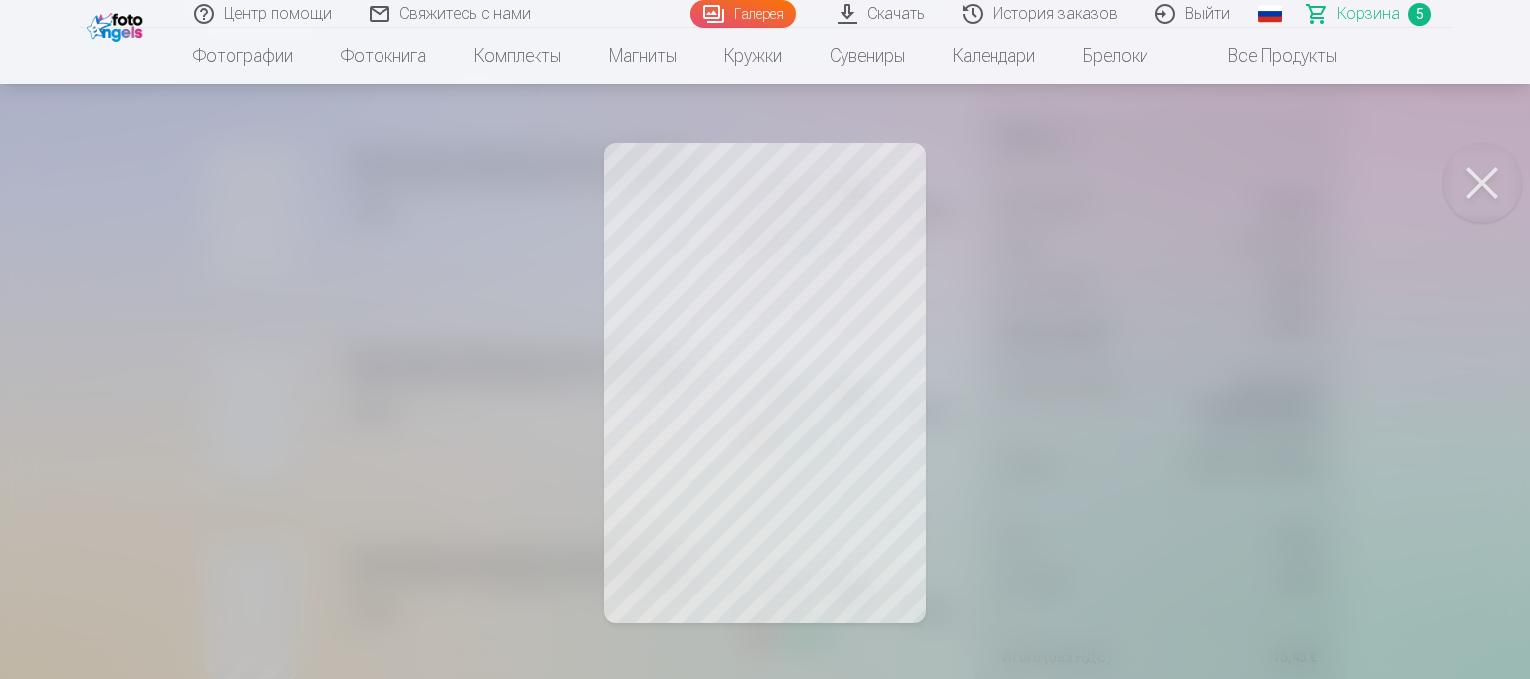
click at [1092, 362] on div at bounding box center [765, 339] width 1530 height 679
click at [543, 334] on div at bounding box center [765, 339] width 1530 height 679
click at [514, 188] on div at bounding box center [765, 339] width 1530 height 679
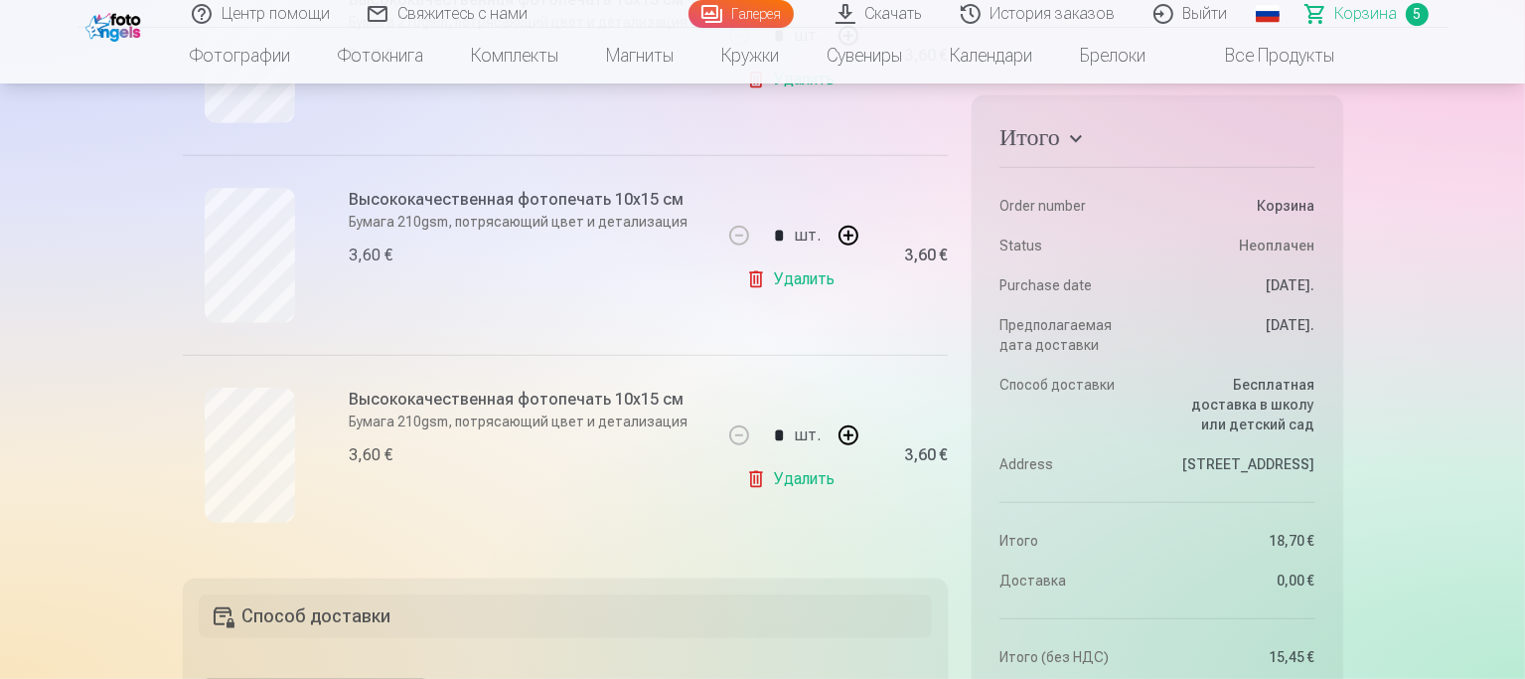
scroll to position [993, 0]
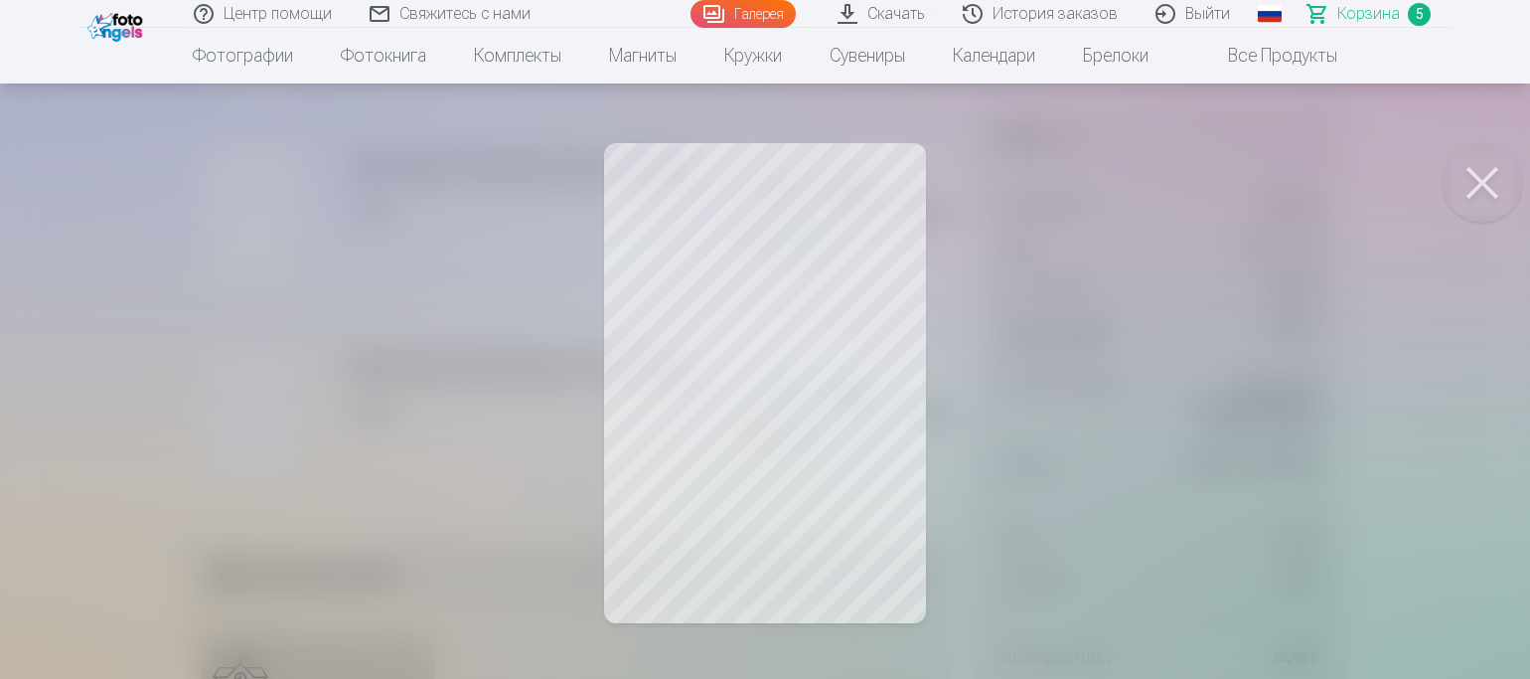
click at [1065, 323] on div at bounding box center [765, 339] width 1530 height 679
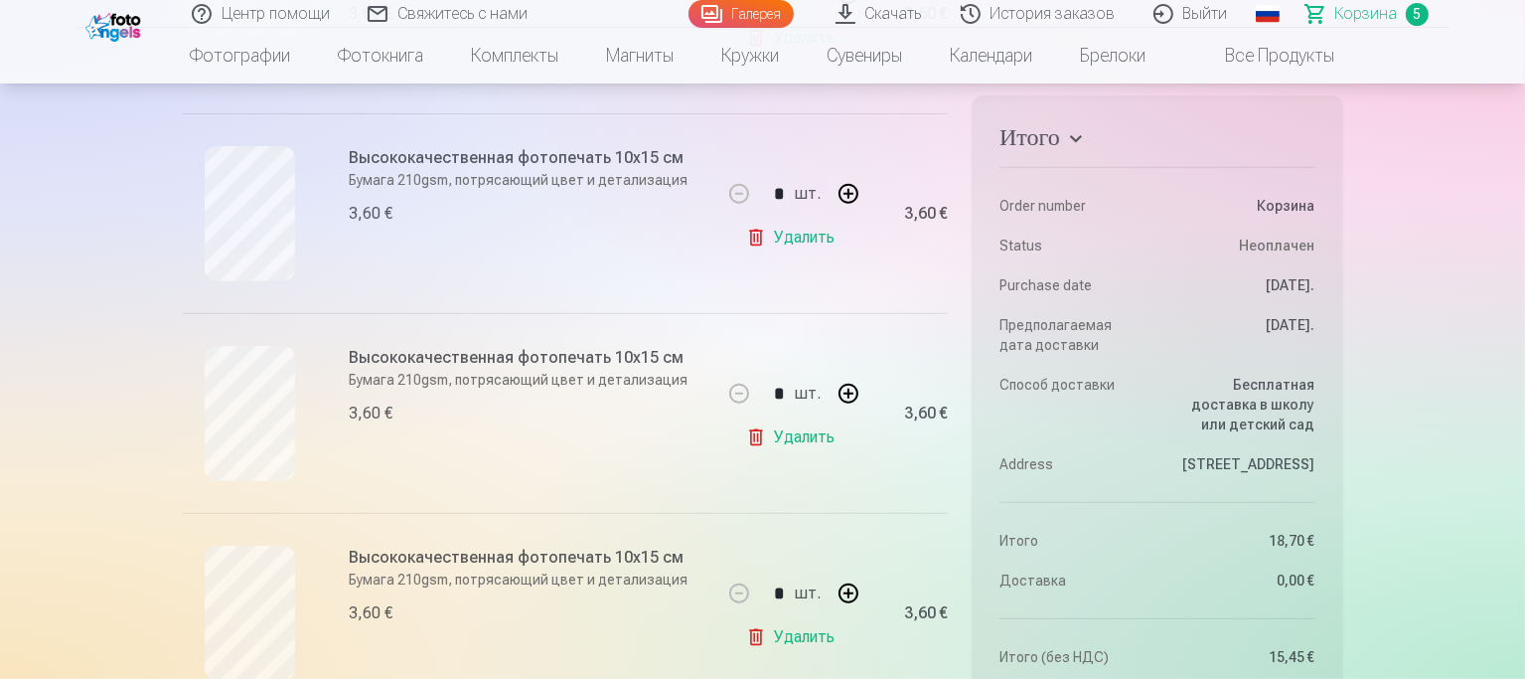
scroll to position [695, 0]
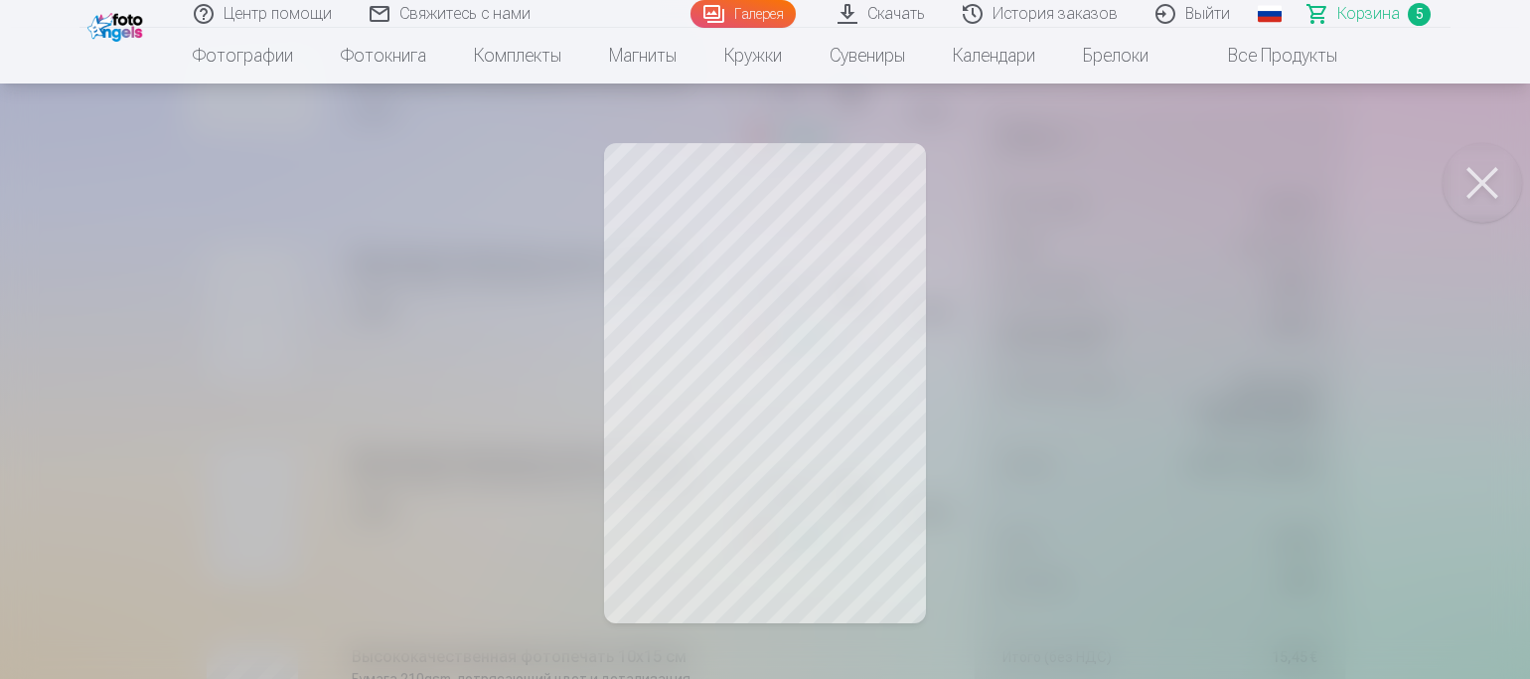
click at [469, 279] on div at bounding box center [765, 339] width 1530 height 679
click at [527, 339] on div at bounding box center [765, 339] width 1530 height 679
click at [349, 276] on div at bounding box center [765, 339] width 1530 height 679
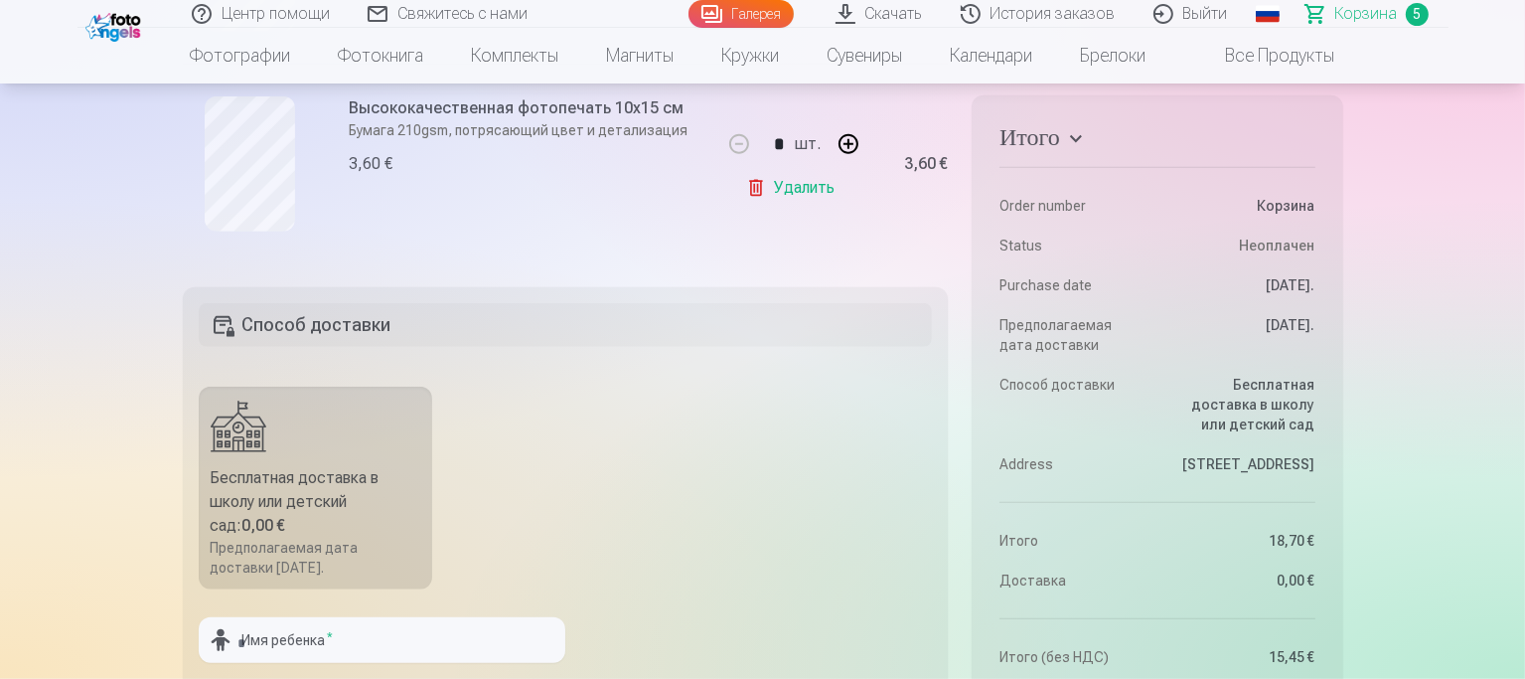
scroll to position [1391, 0]
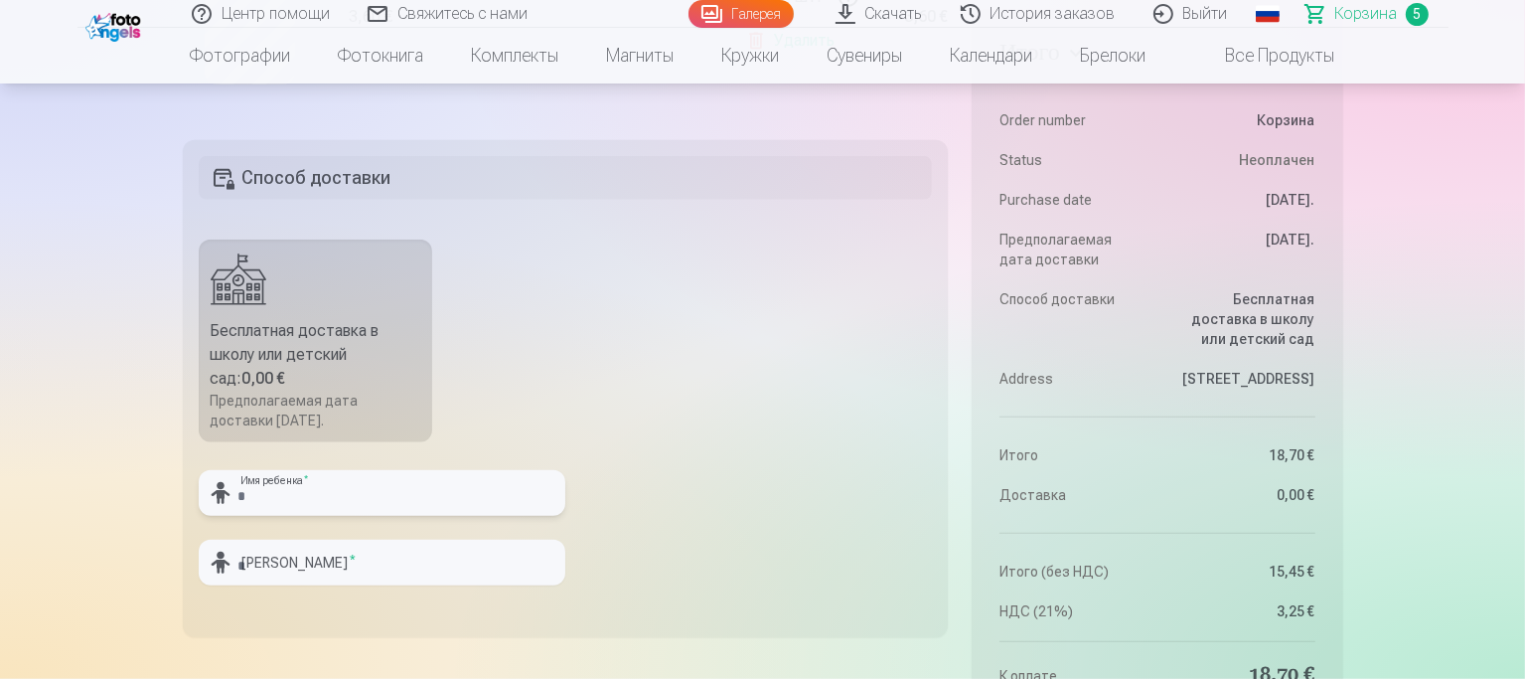
click at [301, 500] on input "text" at bounding box center [382, 493] width 367 height 46
click at [296, 493] on input "text" at bounding box center [382, 493] width 367 height 46
type input "*"
type input "******"
click at [258, 573] on input "text" at bounding box center [382, 562] width 367 height 46
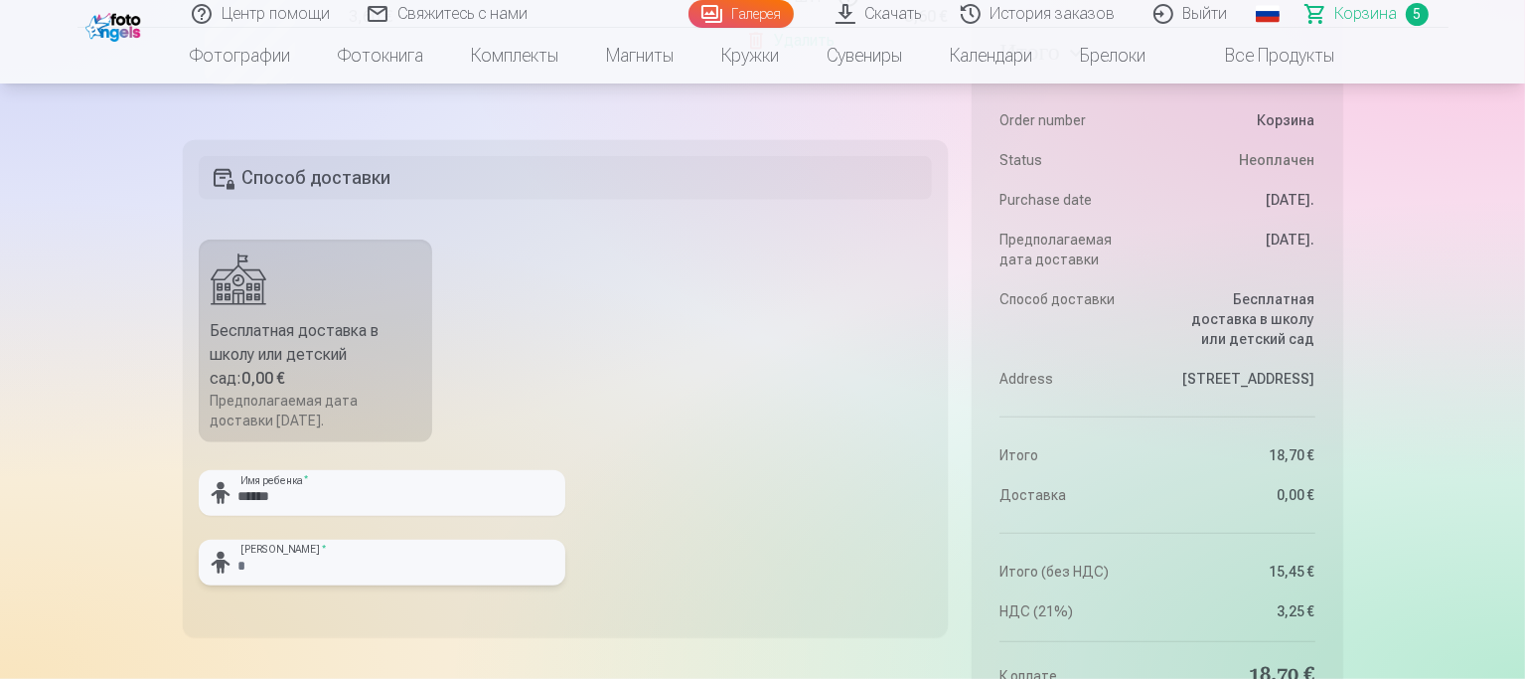
type input "**********"
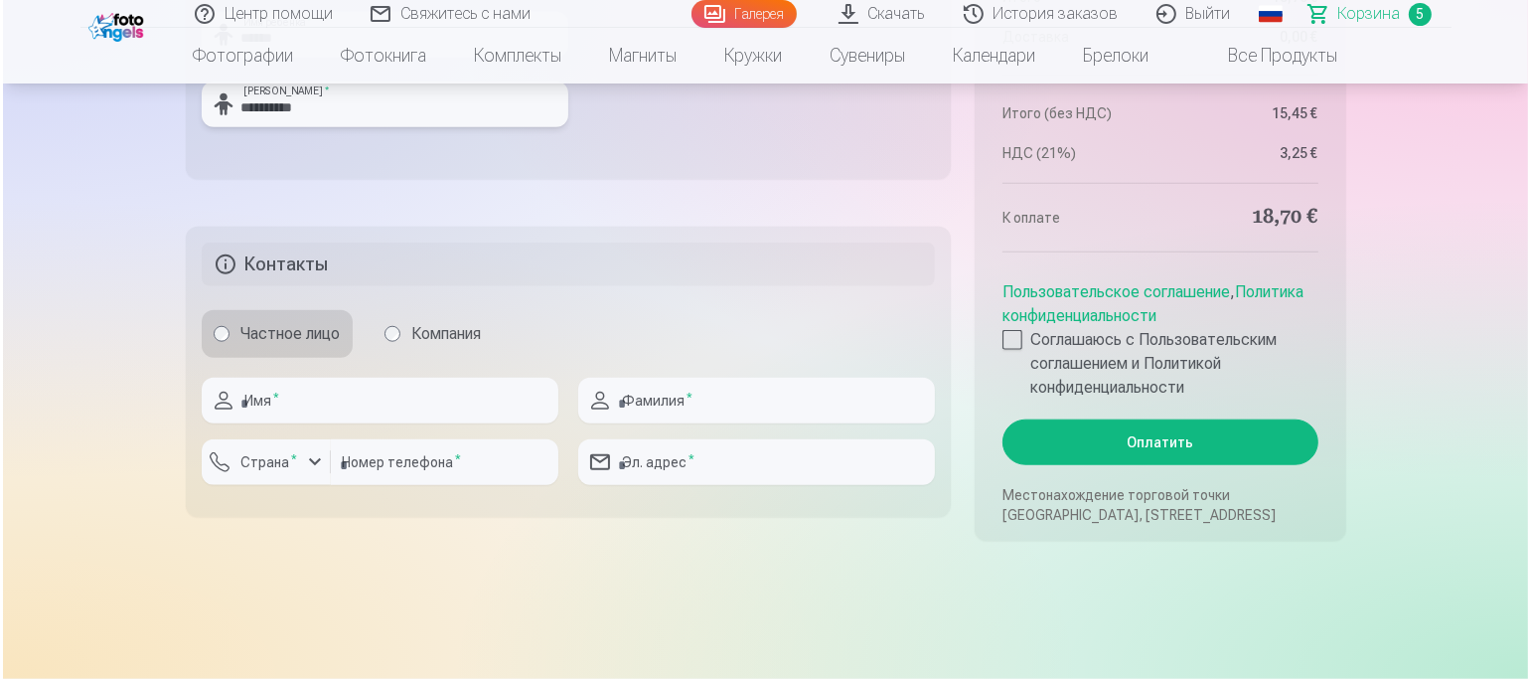
scroll to position [1888, 0]
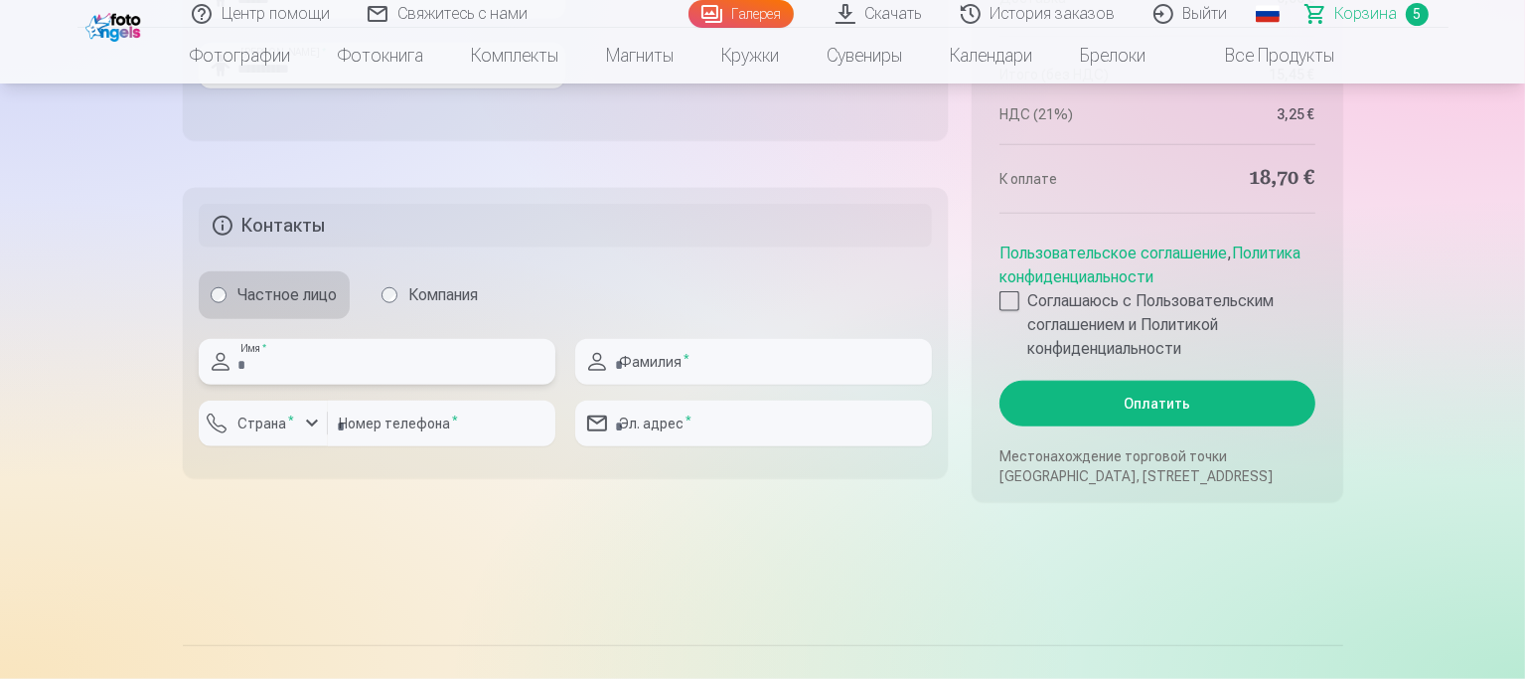
click at [280, 363] on input "text" at bounding box center [377, 362] width 357 height 46
type input "*****"
click at [637, 359] on input "text" at bounding box center [753, 362] width 357 height 46
type input "**********"
click at [265, 430] on label "Страна *" at bounding box center [266, 423] width 73 height 20
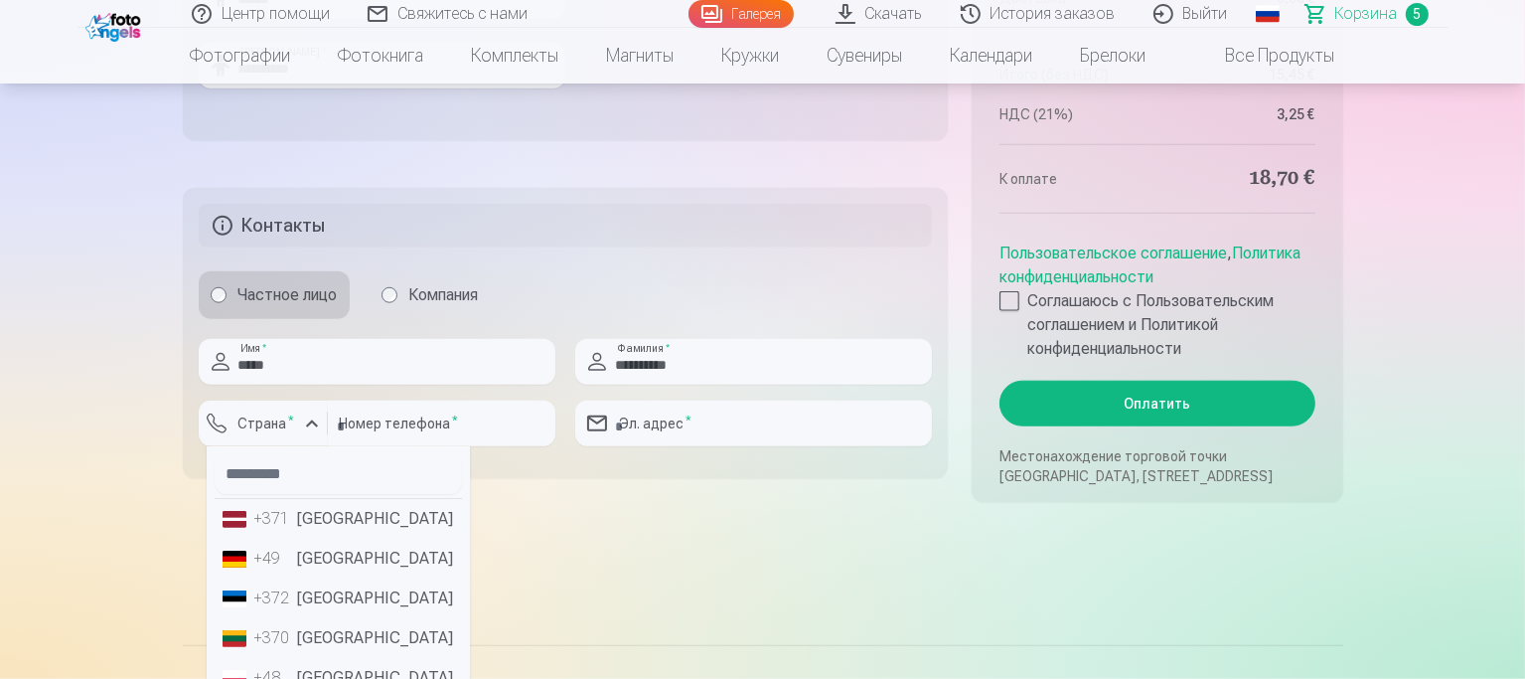
click at [284, 519] on div "+371" at bounding box center [274, 519] width 40 height 24
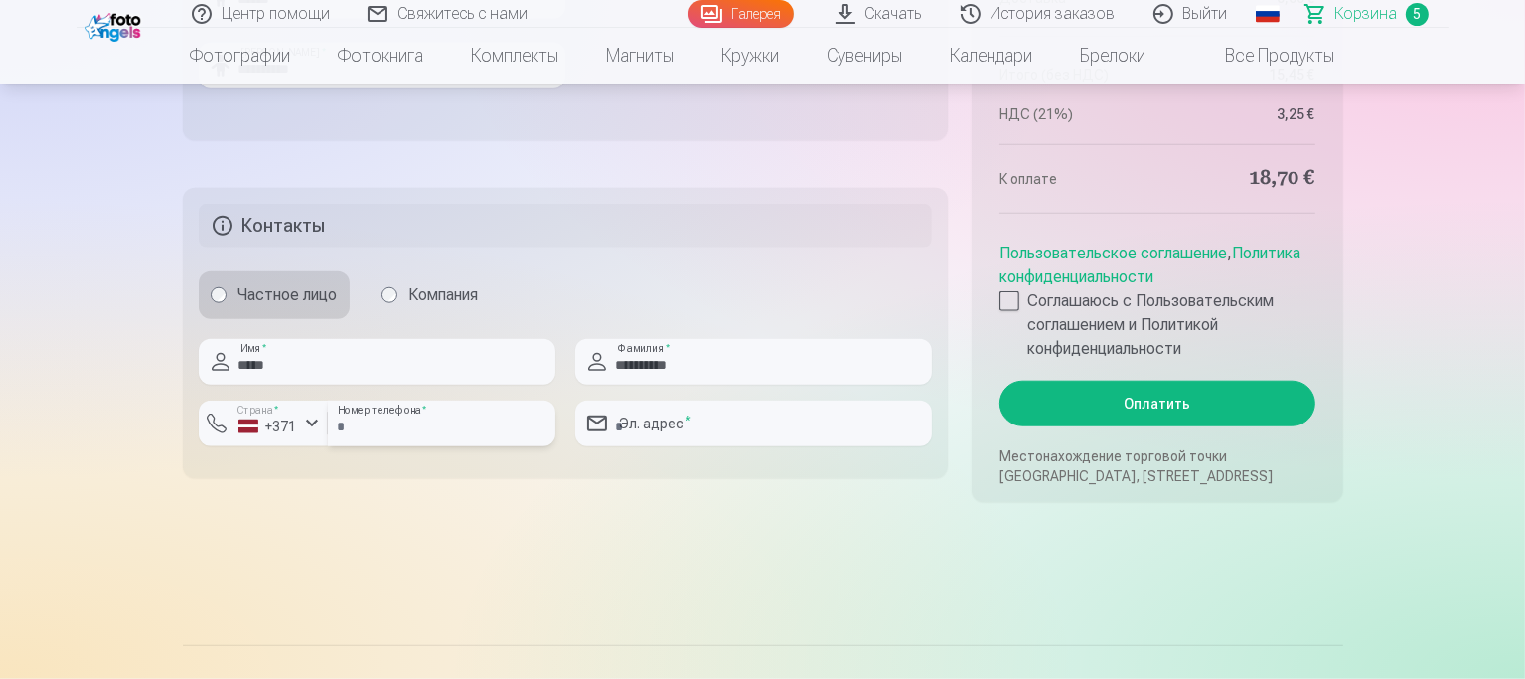
click at [459, 414] on input "number" at bounding box center [441, 423] width 227 height 46
type input "********"
click at [663, 434] on input "email" at bounding box center [753, 423] width 357 height 46
type input "**********"
click at [1012, 299] on div at bounding box center [1009, 301] width 20 height 20
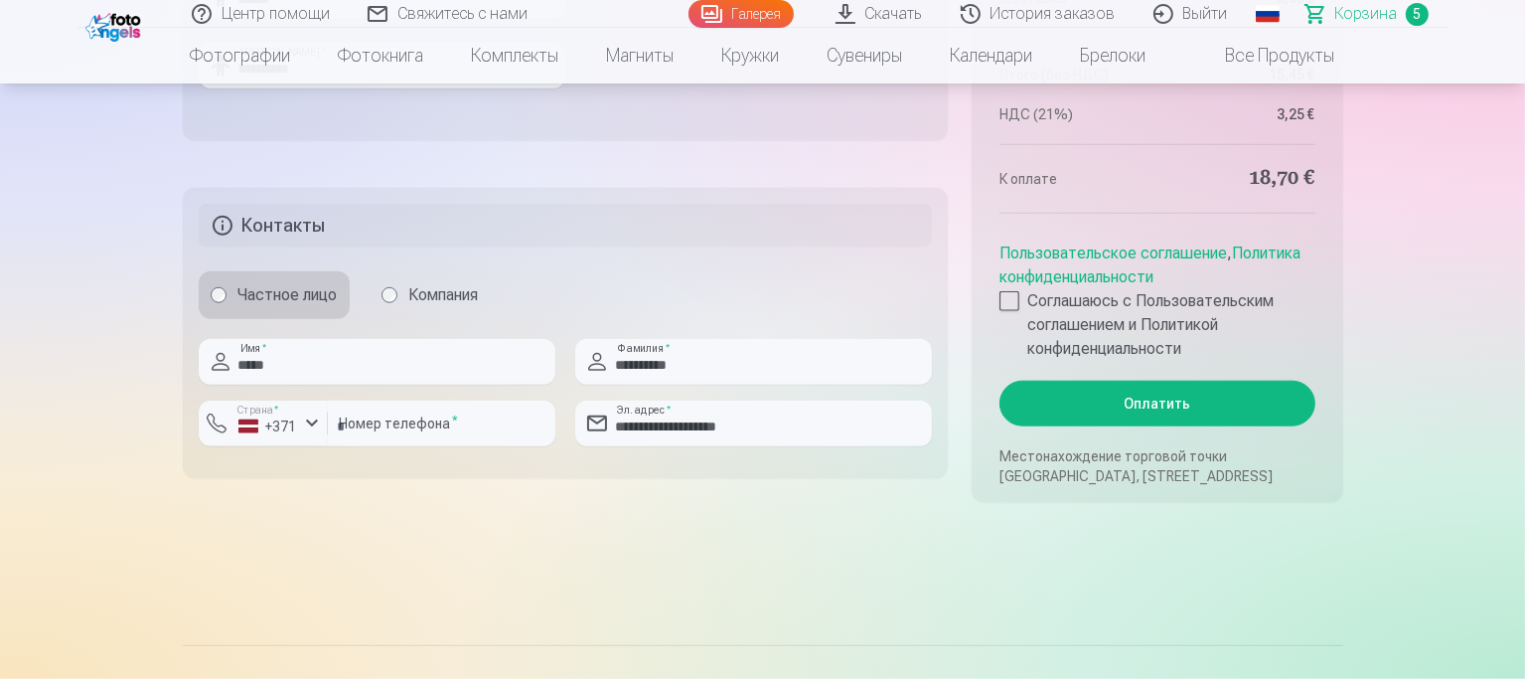
click at [1085, 411] on button "Оплатить" at bounding box center [1156, 403] width 315 height 46
